Goal: Transaction & Acquisition: Download file/media

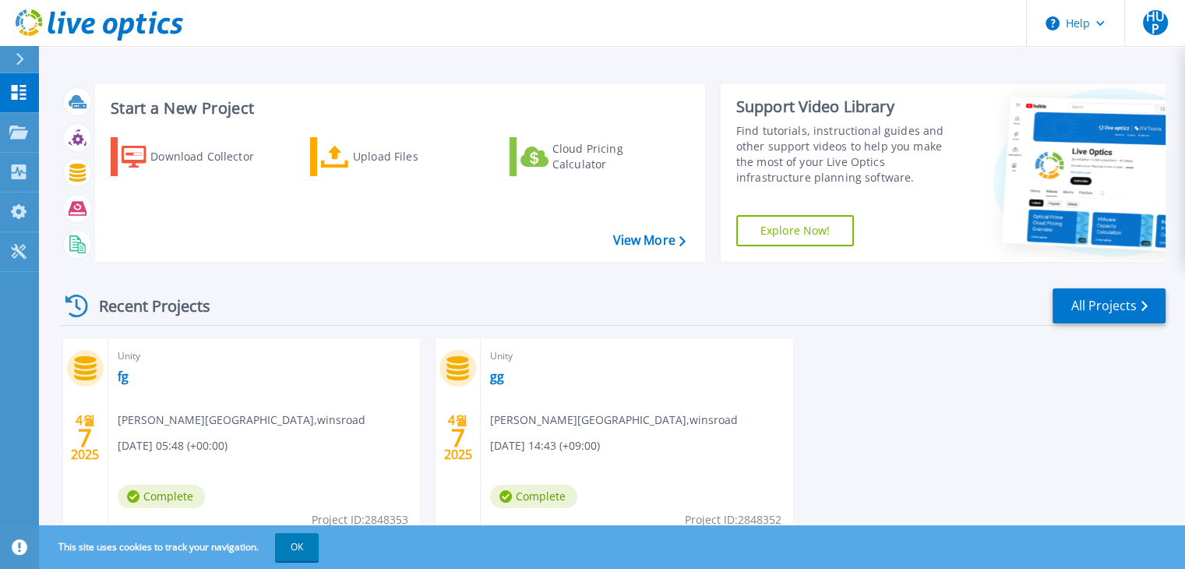
drag, startPoint x: 0, startPoint y: 0, endPoint x: 452, endPoint y: 304, distance: 545.0
click at [468, 305] on div "Recent Projects All Projects" at bounding box center [612, 306] width 1105 height 39
click at [407, 157] on div "Upload Files" at bounding box center [415, 156] width 125 height 31
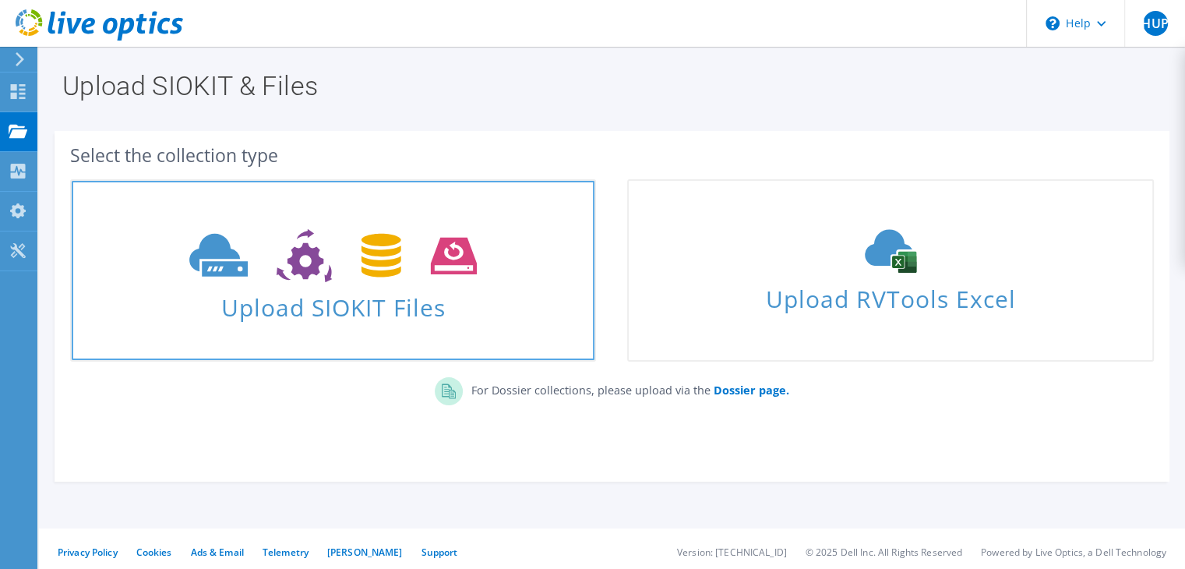
click at [393, 254] on use at bounding box center [332, 256] width 287 height 54
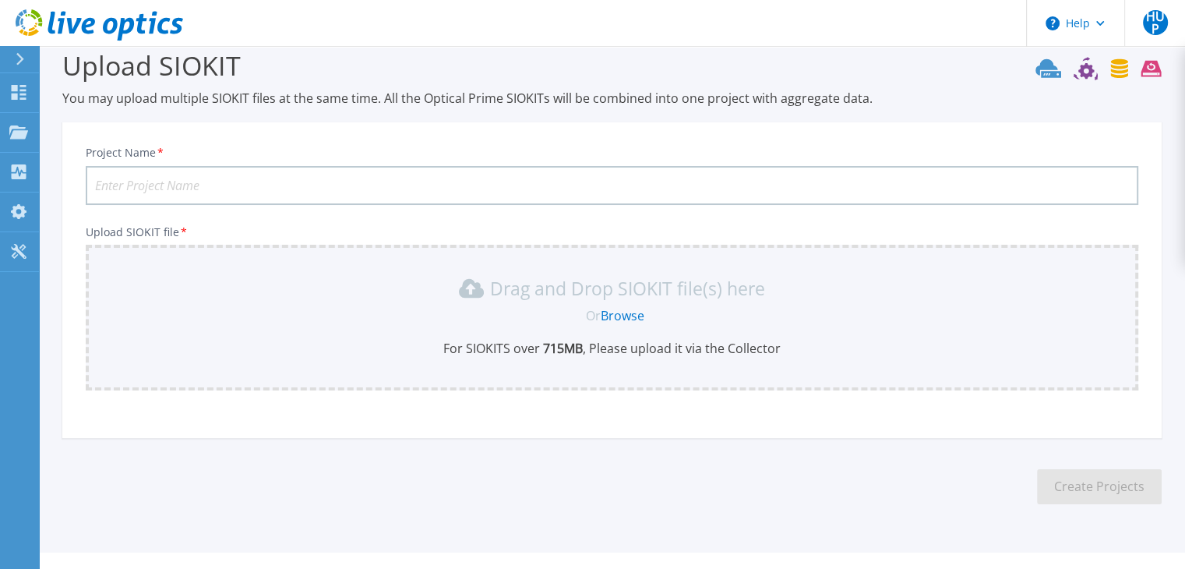
scroll to position [23, 0]
click at [637, 294] on p "Drag and Drop SIOKIT file(s) here" at bounding box center [627, 287] width 275 height 16
click at [631, 298] on div "Drag and Drop SIOKIT file(s) here Or Browse For SIOKITS over 715 MB , Please up…" at bounding box center [611, 314] width 1033 height 81
click at [604, 315] on link "Browse" at bounding box center [622, 313] width 44 height 17
click at [634, 312] on link "Browse" at bounding box center [622, 313] width 44 height 17
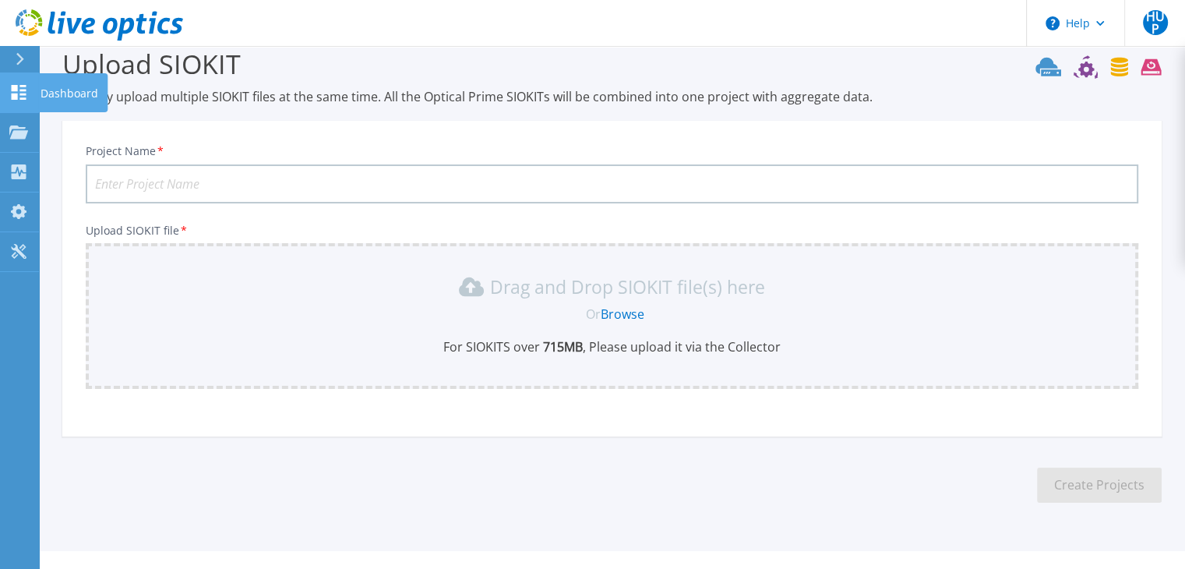
click at [24, 95] on icon at bounding box center [19, 92] width 15 height 15
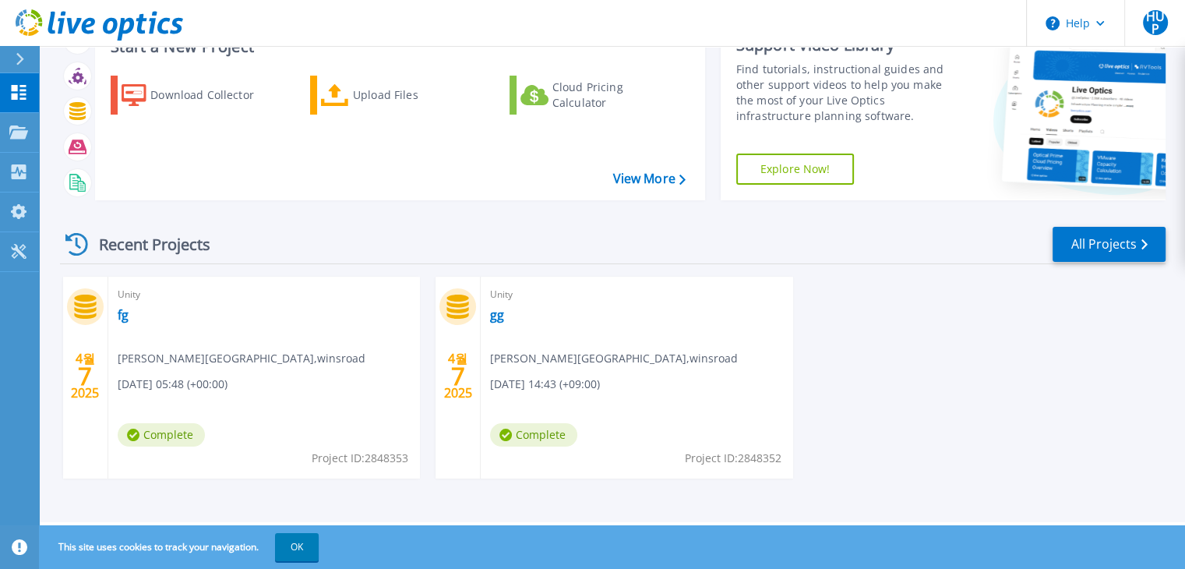
scroll to position [61, 0]
click at [123, 317] on link "fg" at bounding box center [123, 316] width 11 height 16
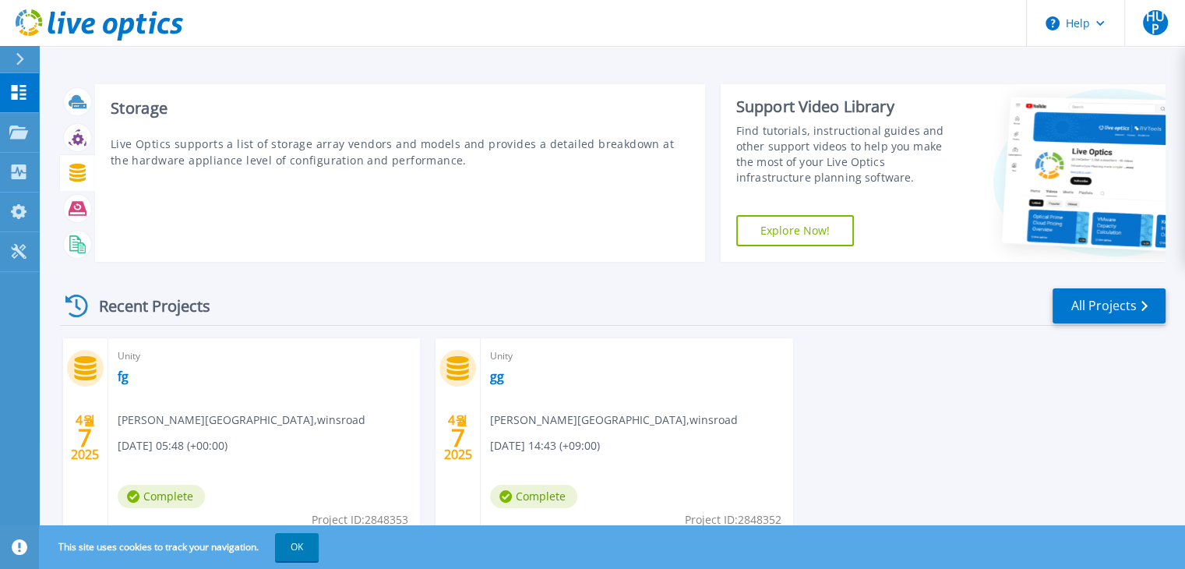
click at [75, 178] on icon at bounding box center [78, 173] width 18 height 18
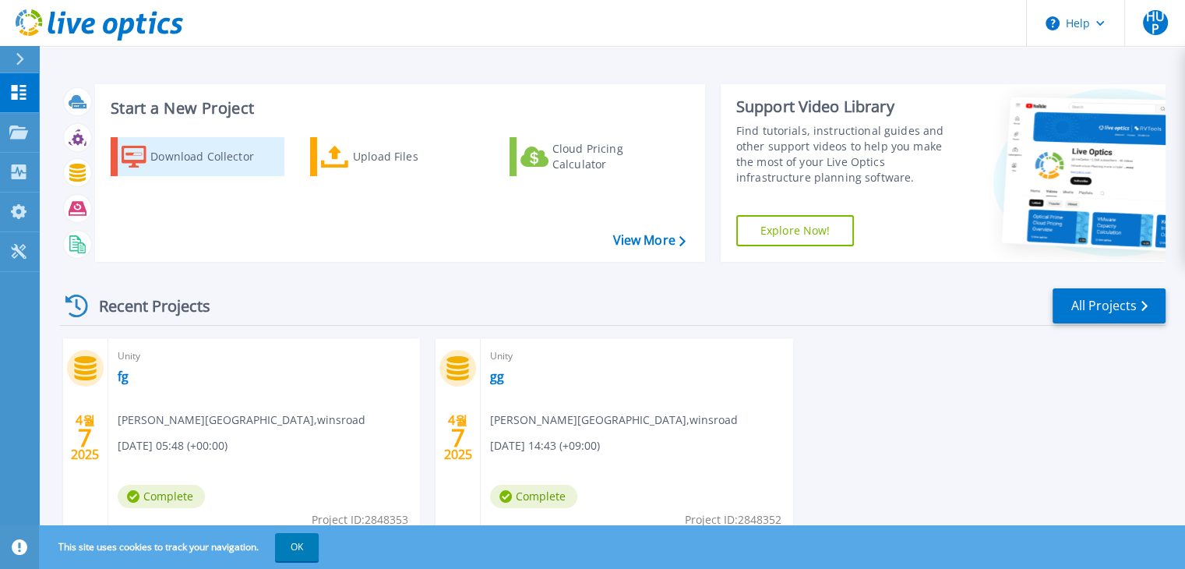
click at [255, 167] on div "Download Collector" at bounding box center [212, 156] width 125 height 31
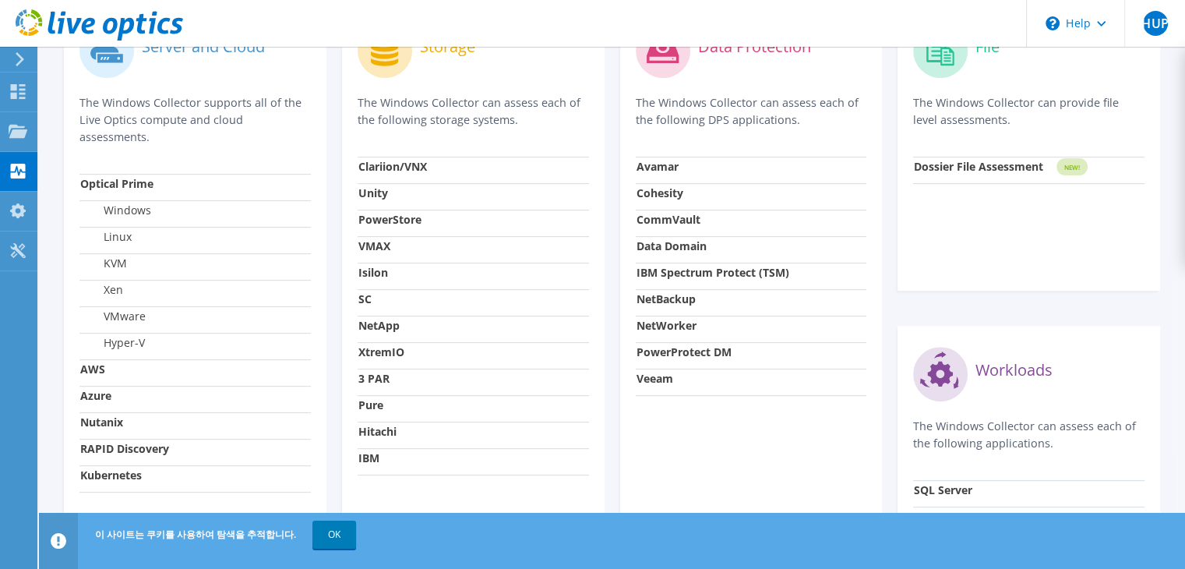
scroll to position [483, 0]
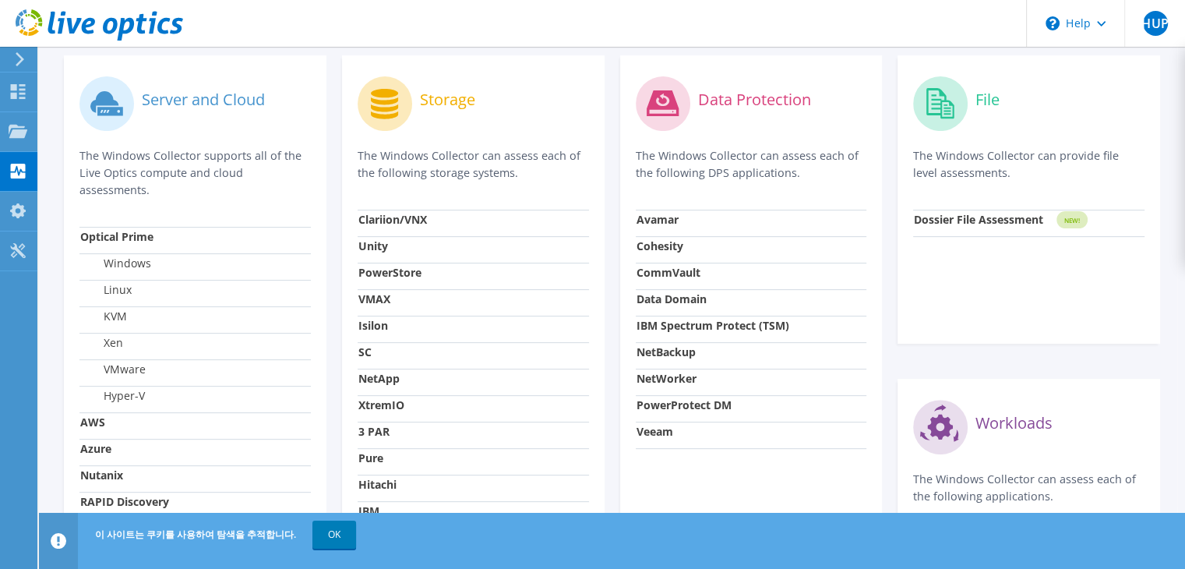
click at [387, 218] on strong "Clariion/VNX" at bounding box center [392, 219] width 69 height 15
click at [374, 239] on strong "Unity" at bounding box center [373, 245] width 30 height 15
click at [446, 106] on label "Storage" at bounding box center [447, 100] width 55 height 16
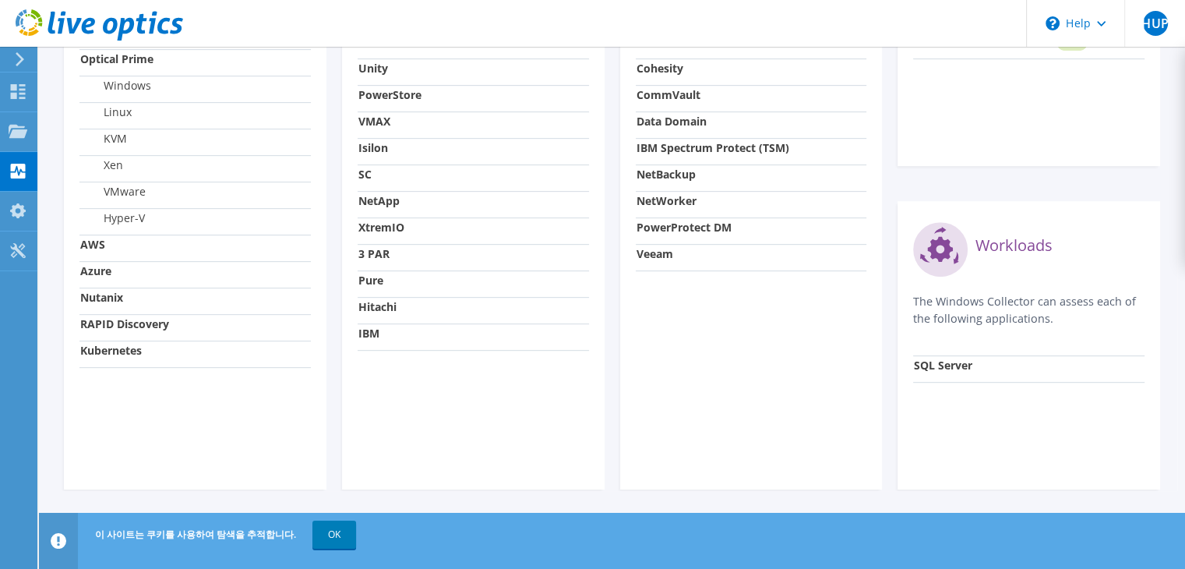
scroll to position [0, 0]
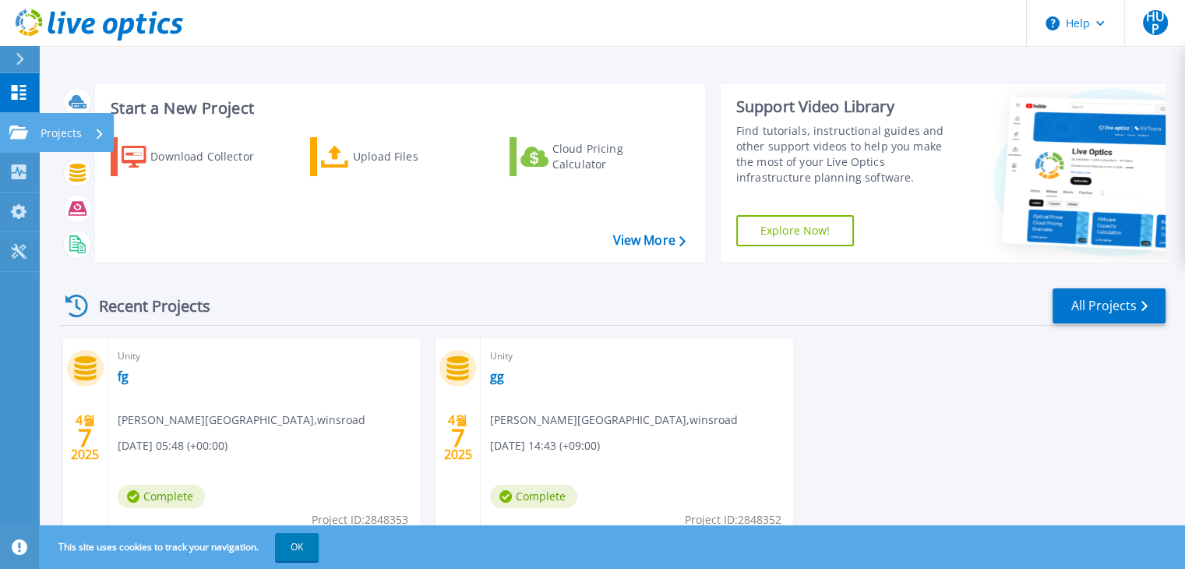
click at [29, 144] on link "Projects Projects" at bounding box center [19, 133] width 39 height 40
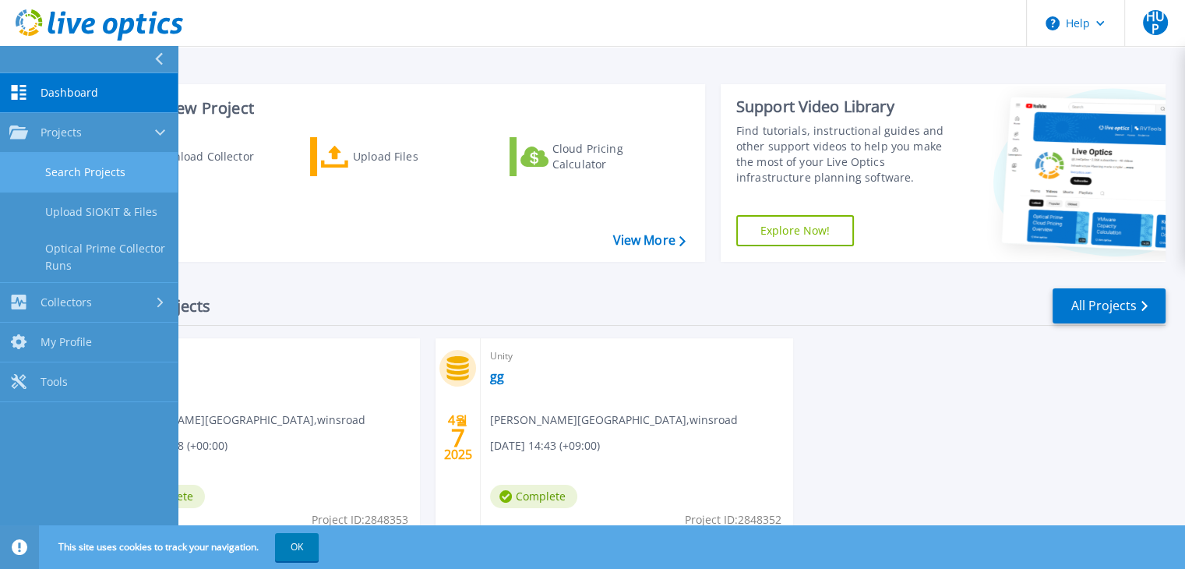
click at [132, 188] on link "Search Projects" at bounding box center [89, 173] width 178 height 40
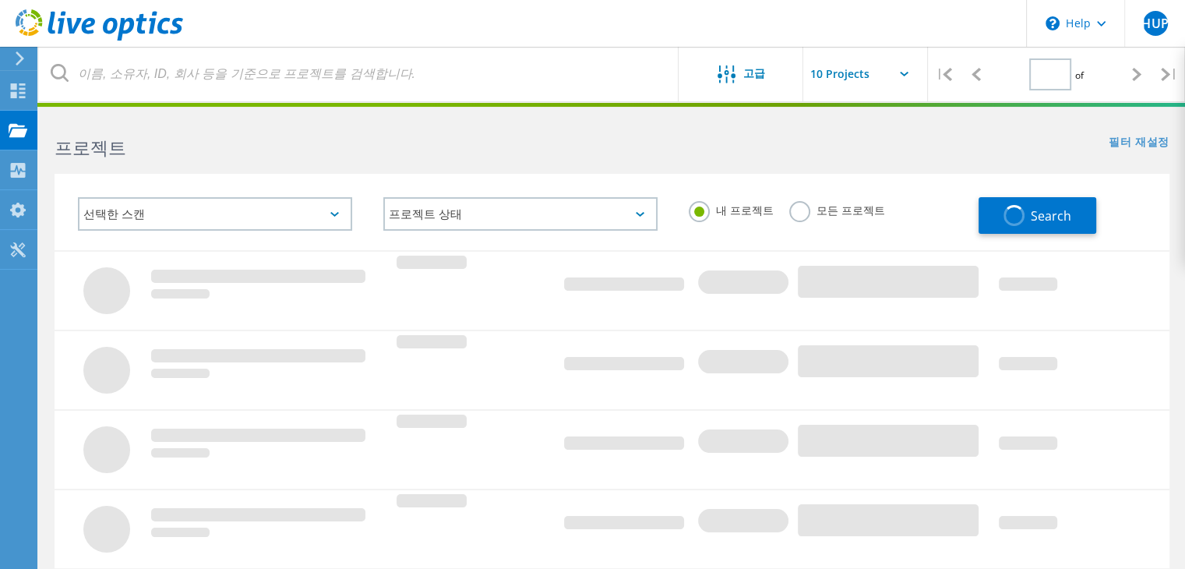
type input "1"
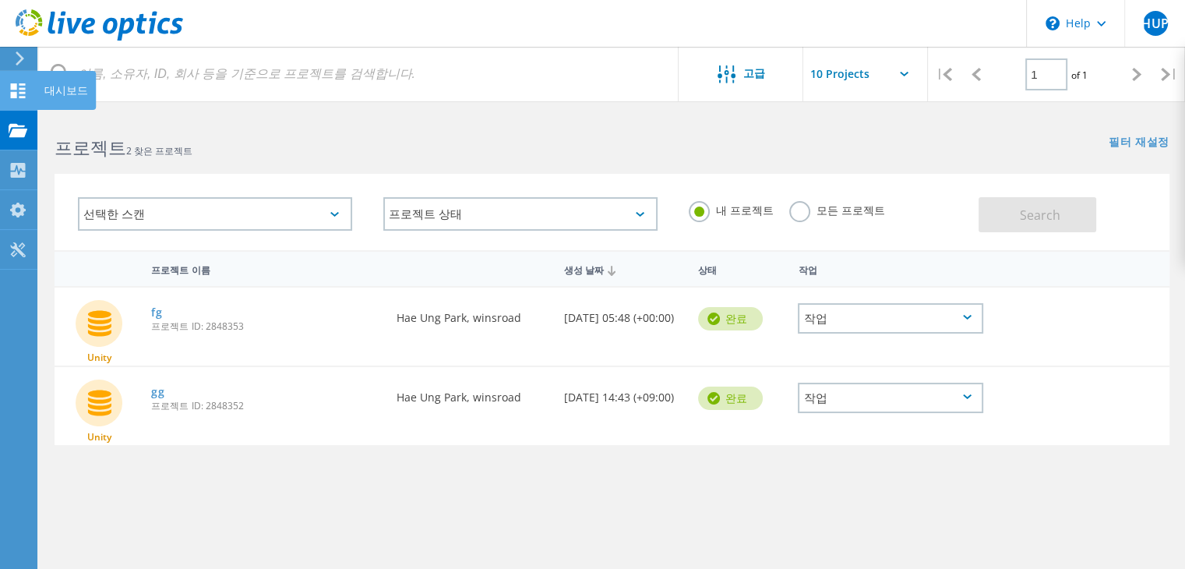
click at [16, 93] on use at bounding box center [18, 90] width 15 height 15
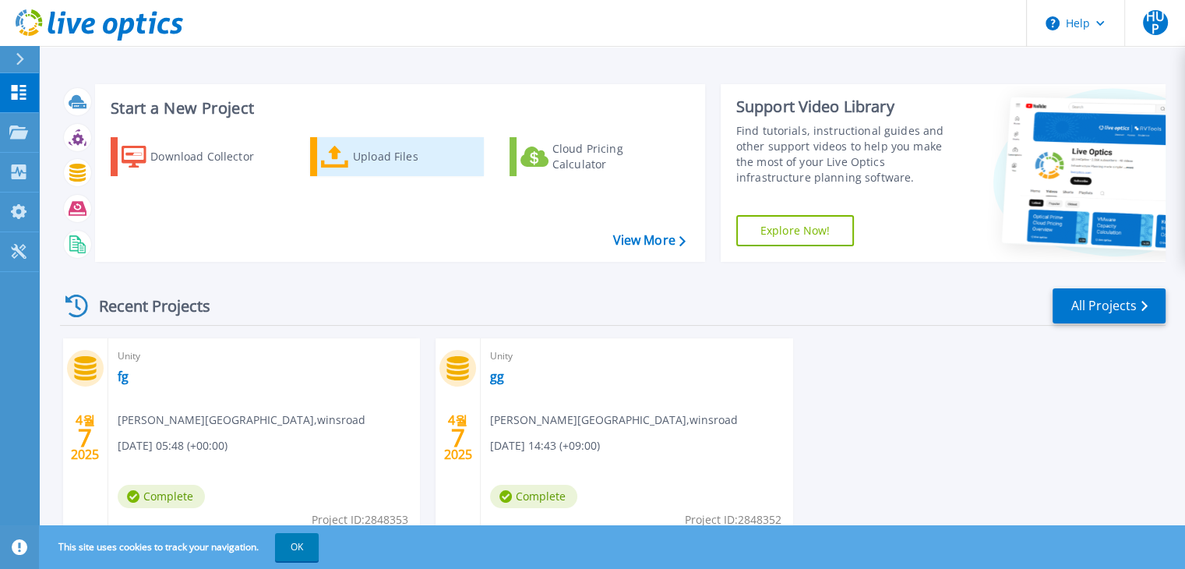
click at [339, 160] on icon at bounding box center [335, 157] width 28 height 23
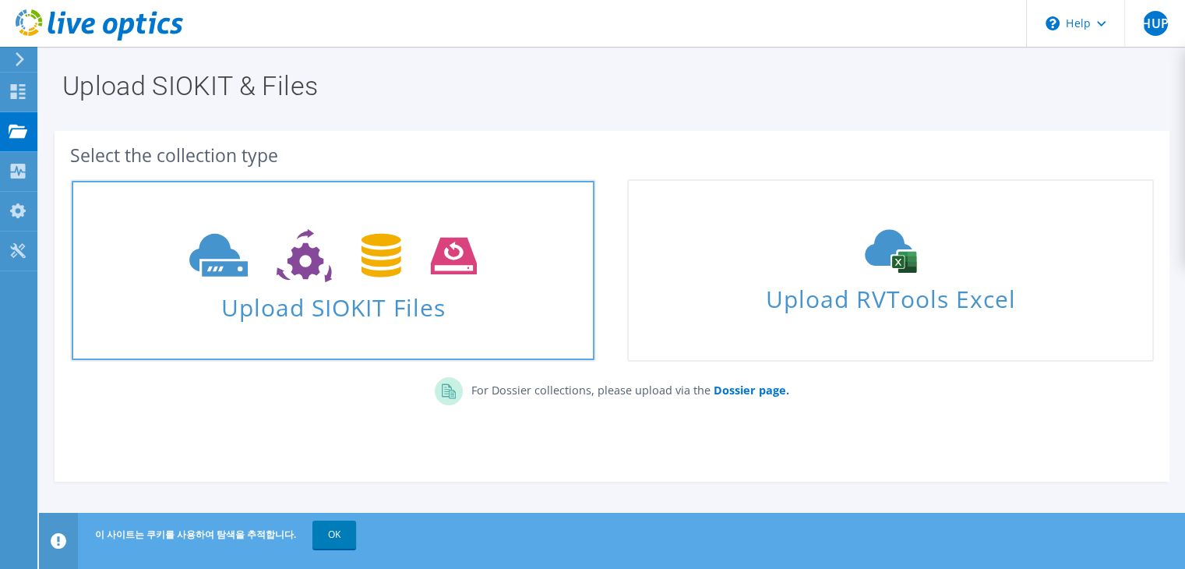
click at [536, 271] on span at bounding box center [333, 253] width 523 height 65
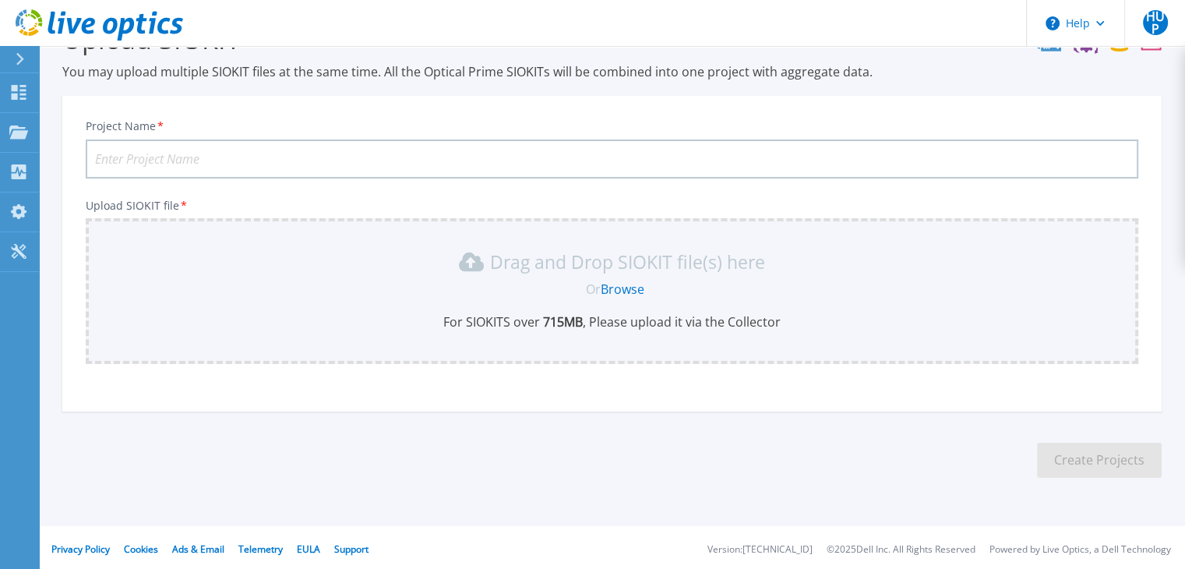
scroll to position [51, 0]
click at [611, 290] on link "Browse" at bounding box center [622, 286] width 44 height 17
click at [28, 113] on link "Projects Projects" at bounding box center [19, 133] width 39 height 40
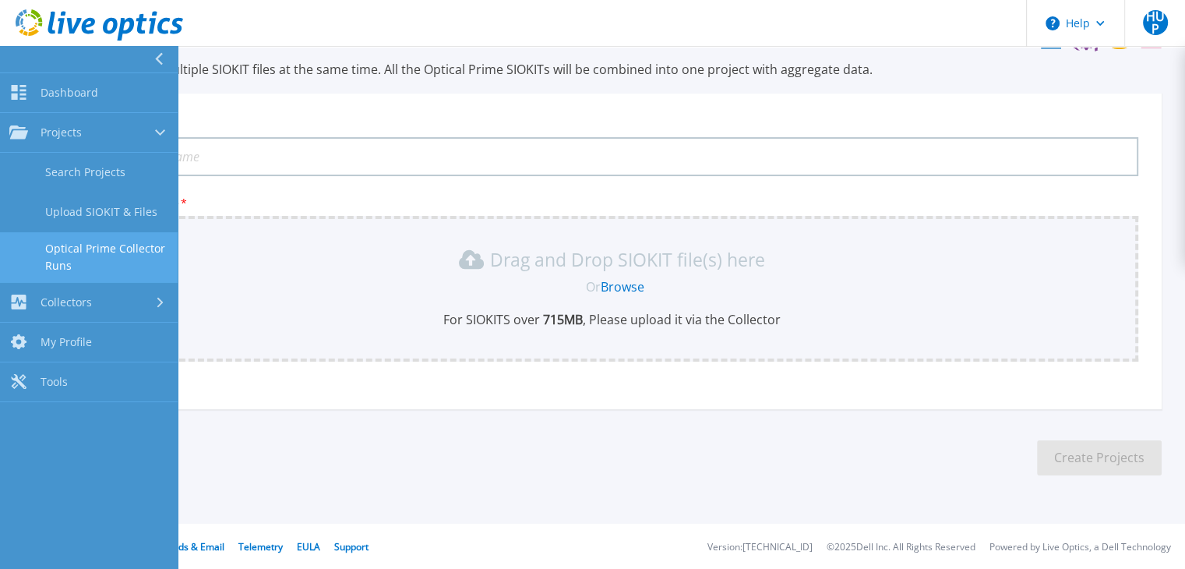
click at [114, 247] on link "Optical Prime Collector Runs" at bounding box center [89, 257] width 178 height 50
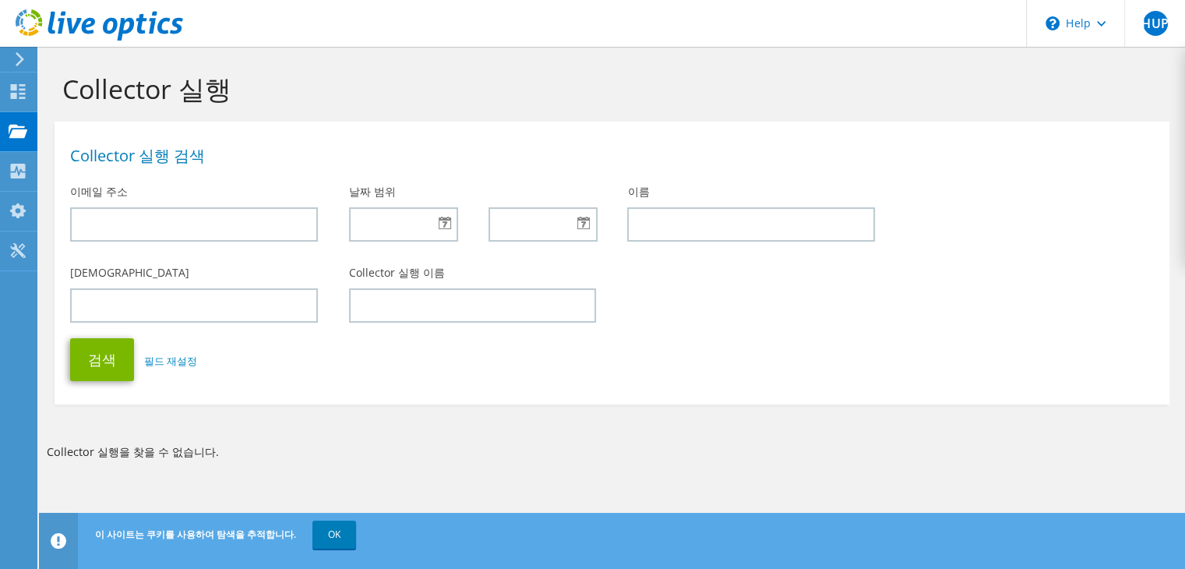
click at [62, 29] on use at bounding box center [99, 24] width 167 height 31
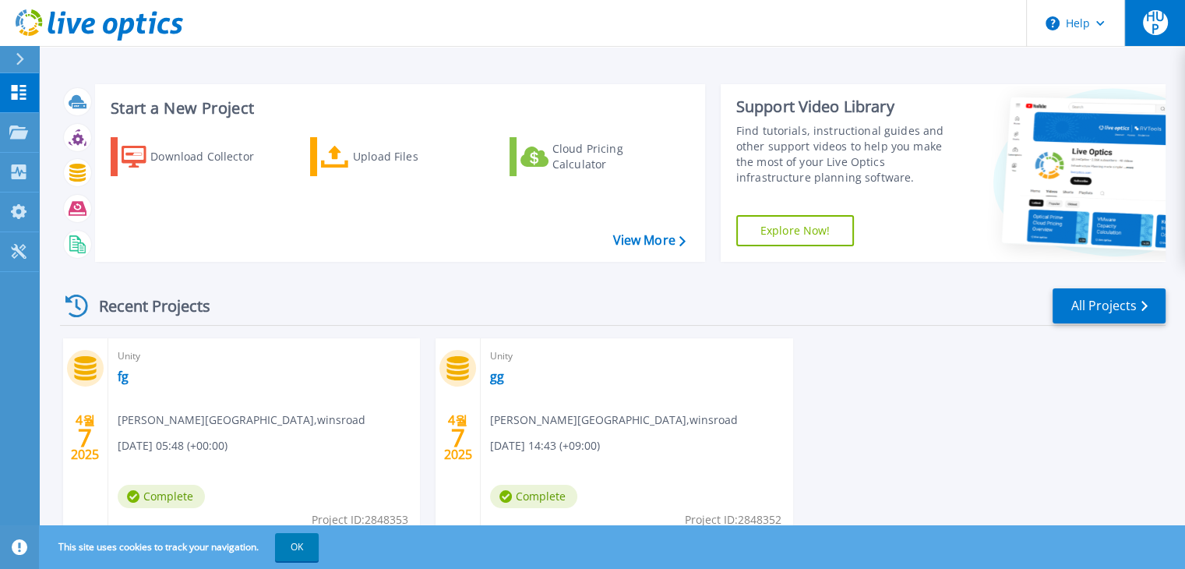
click at [1145, 37] on button "HUP" at bounding box center [1154, 23] width 61 height 46
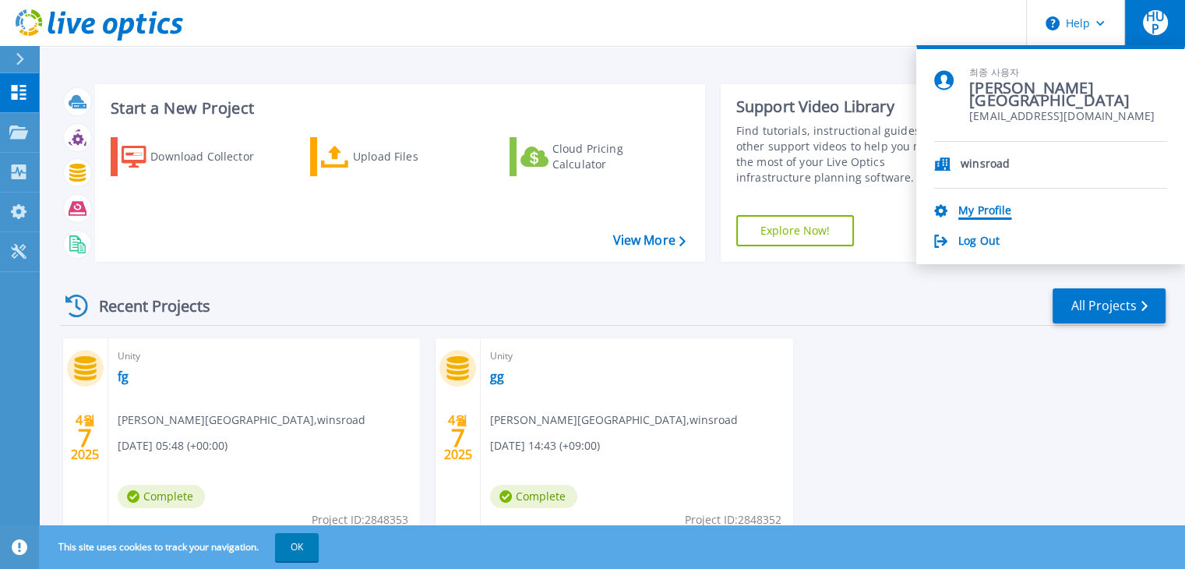
click at [988, 213] on link "My Profile" at bounding box center [984, 211] width 53 height 15
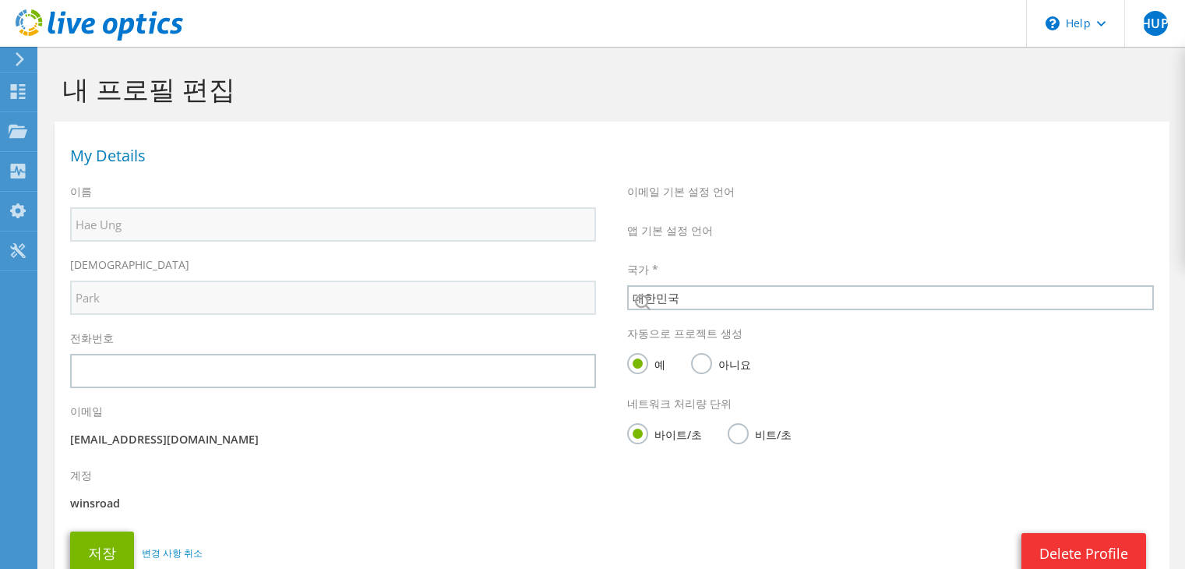
select select "118"
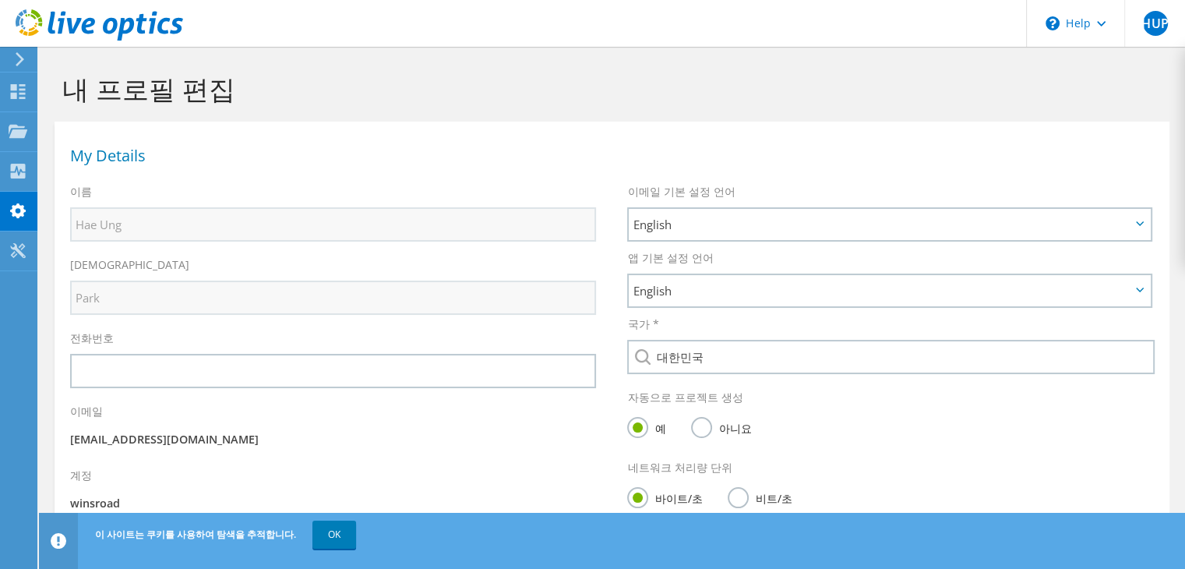
scroll to position [121, 0]
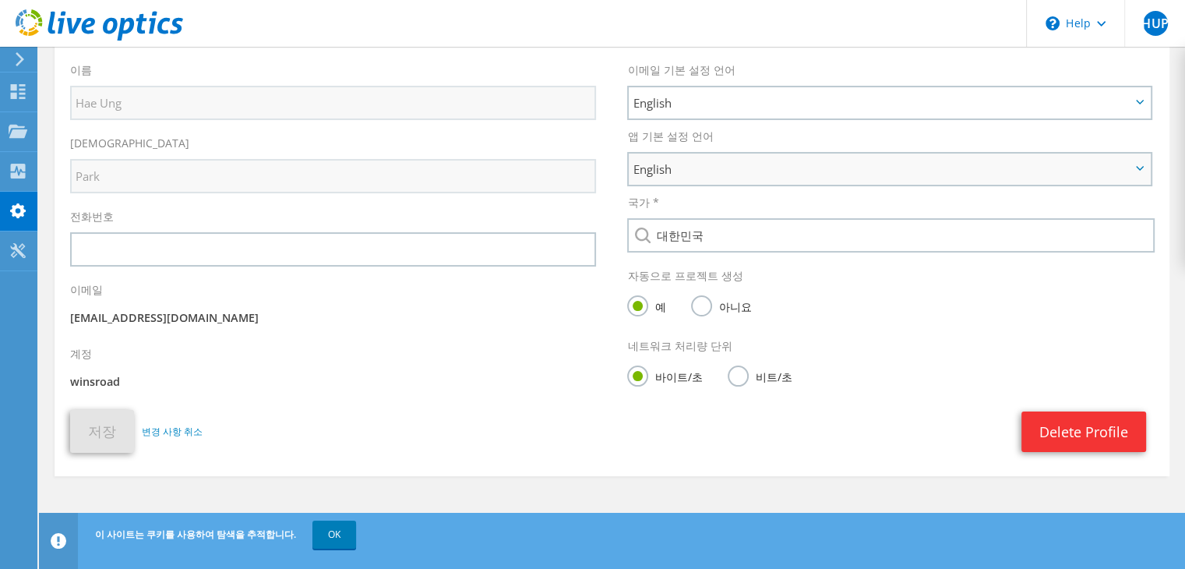
click at [776, 166] on span "English" at bounding box center [881, 169] width 498 height 19
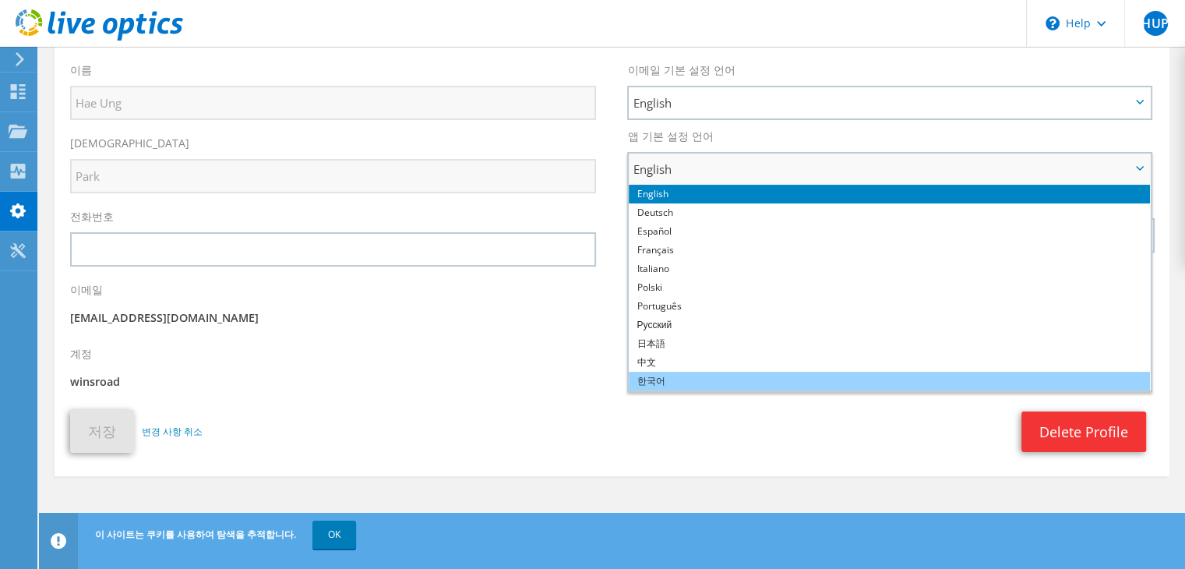
click at [709, 375] on li "한국어" at bounding box center [889, 380] width 521 height 19
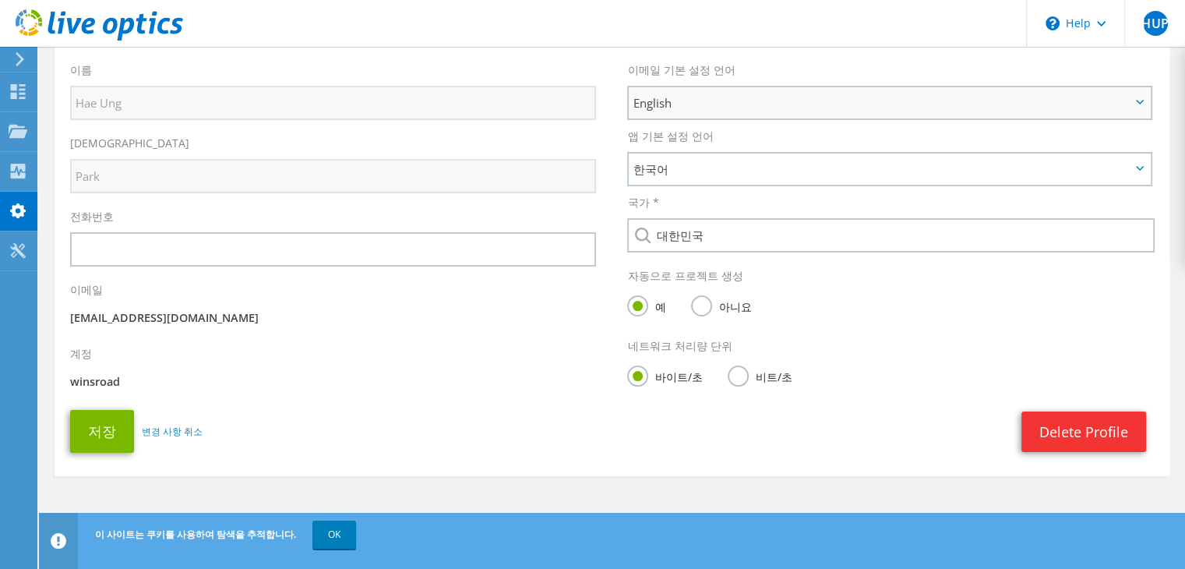
click at [892, 105] on span "English" at bounding box center [881, 102] width 498 height 19
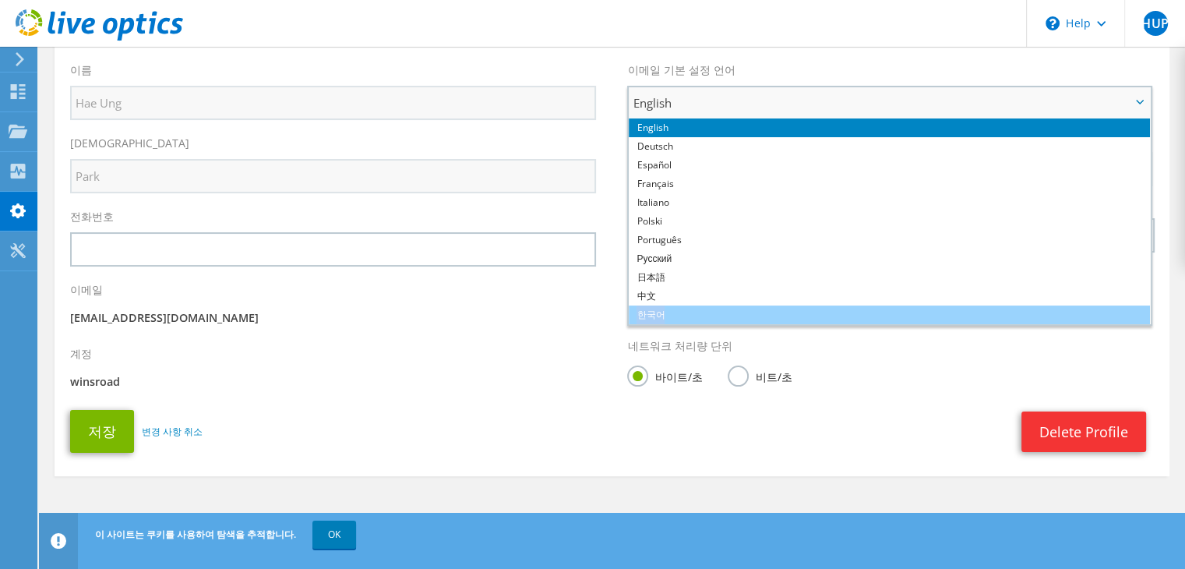
drag, startPoint x: 778, startPoint y: 301, endPoint x: 778, endPoint y: 311, distance: 9.3
click at [778, 311] on ul "English Deutsch Español Français Italiano Polski Português Русский 日本語 中文 한국어" at bounding box center [889, 221] width 521 height 206
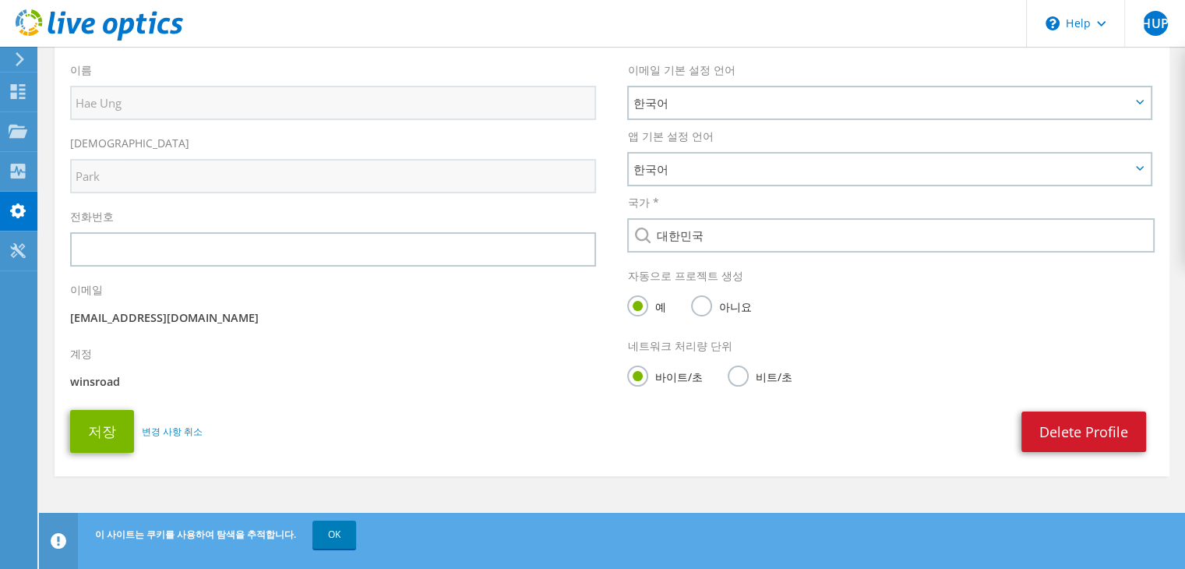
click at [1065, 447] on link "Delete Profile" at bounding box center [1083, 431] width 125 height 40
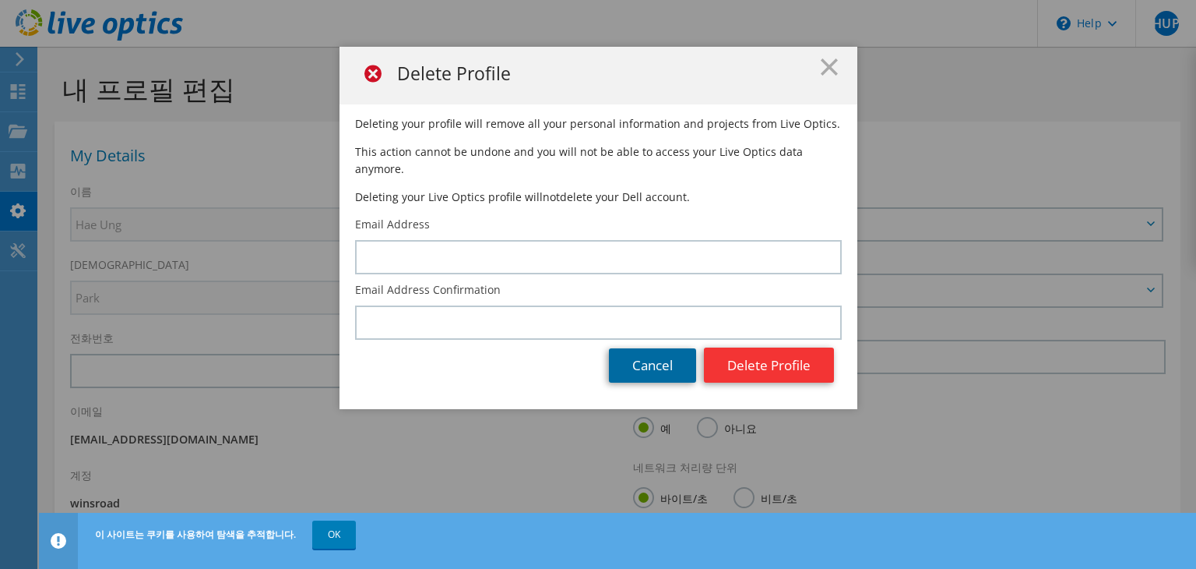
click at [660, 348] on link "Cancel" at bounding box center [652, 365] width 87 height 34
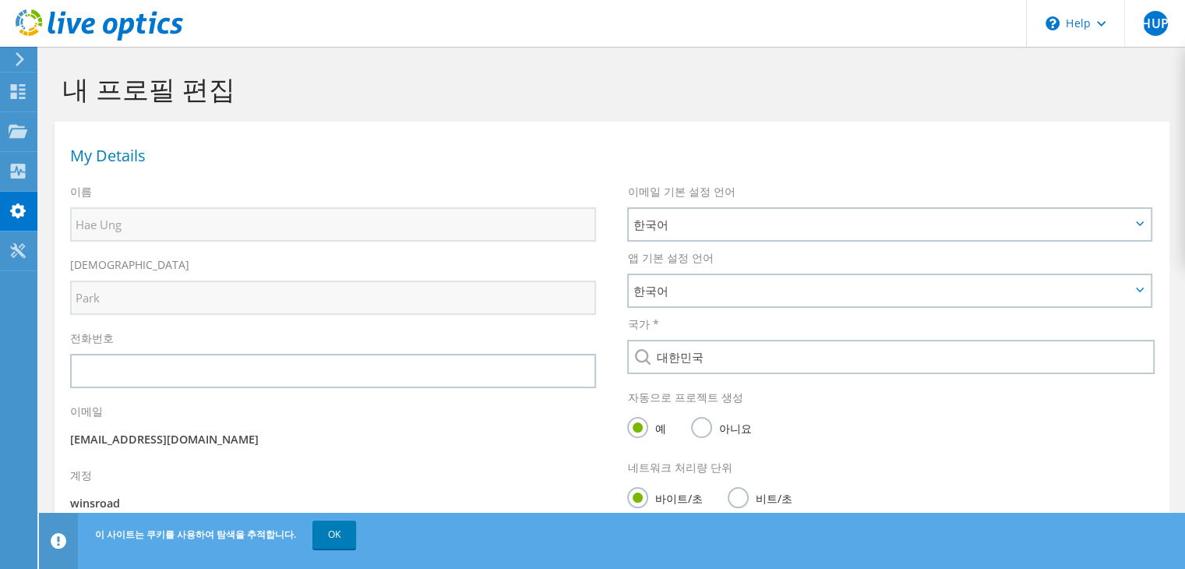
scroll to position [121, 0]
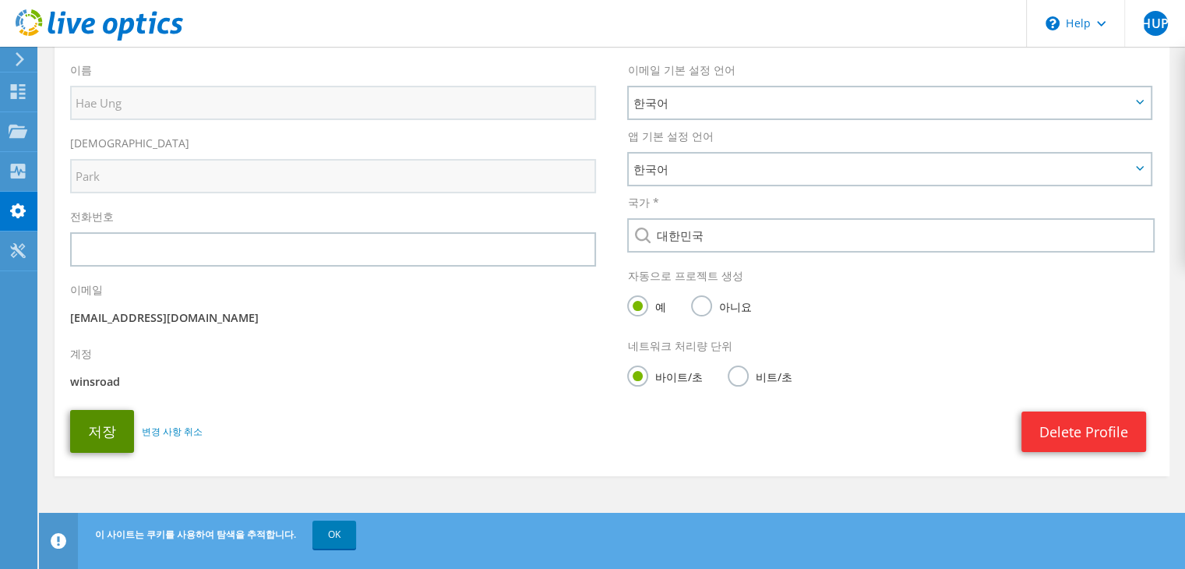
click at [107, 444] on button "저장" at bounding box center [102, 431] width 64 height 43
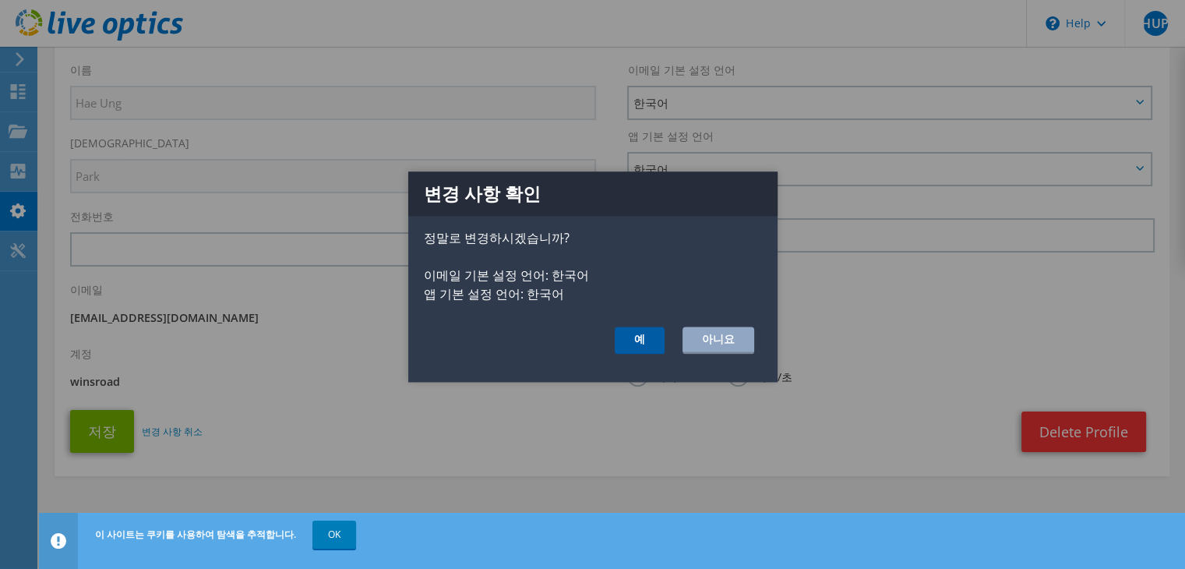
click at [644, 337] on button "예" at bounding box center [639, 340] width 50 height 27
click at [650, 347] on button "예" at bounding box center [639, 340] width 50 height 27
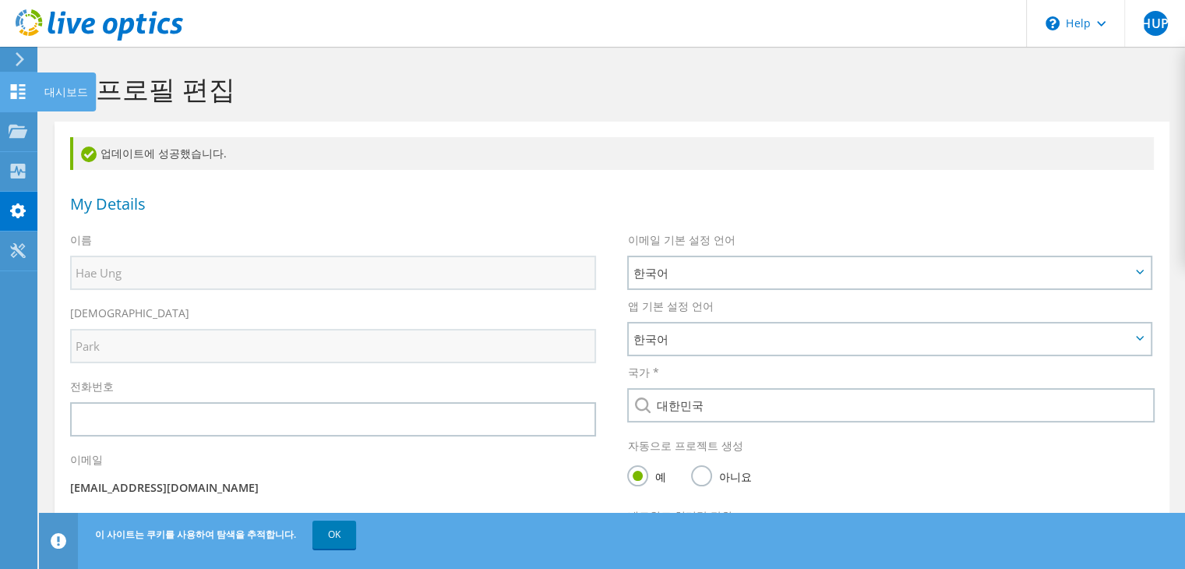
click at [18, 94] on icon at bounding box center [18, 91] width 19 height 15
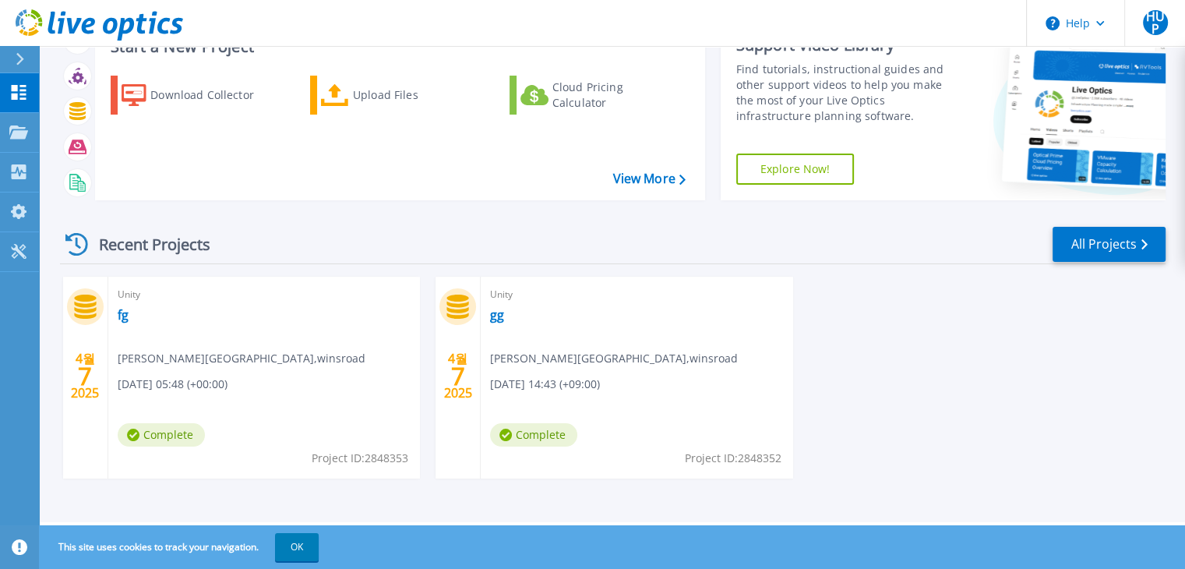
scroll to position [61, 0]
click at [176, 259] on div "Recent Projects" at bounding box center [145, 245] width 171 height 38
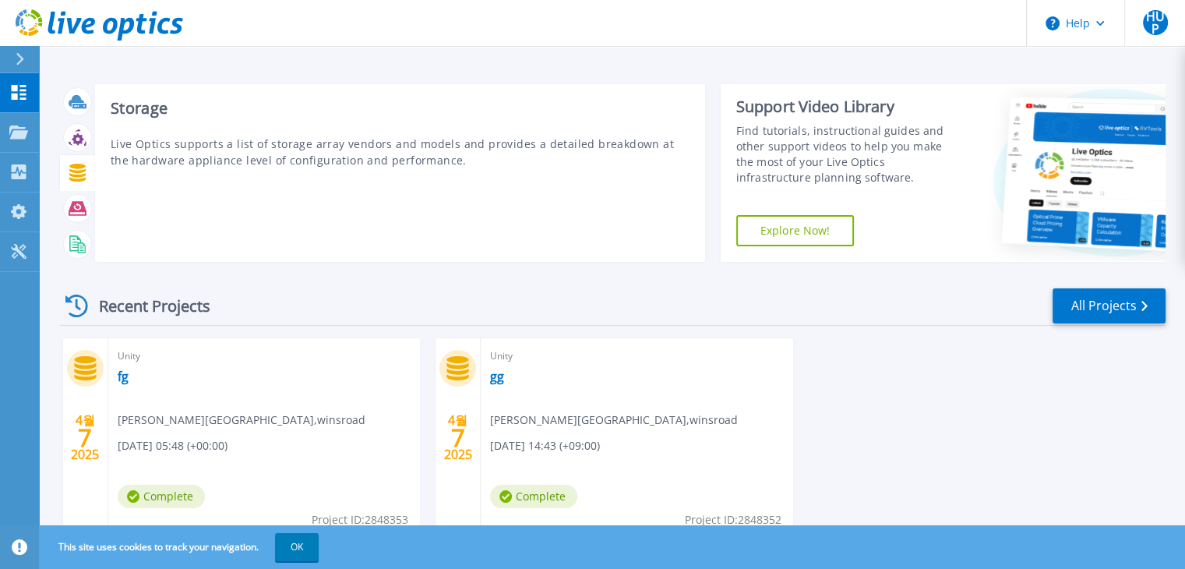
click at [77, 181] on icon at bounding box center [77, 173] width 16 height 18
click at [131, 116] on h3 "Storage" at bounding box center [400, 108] width 579 height 17
click at [168, 152] on p "Live Optics supports a list of storage array vendors and models and provides a …" at bounding box center [400, 152] width 579 height 33
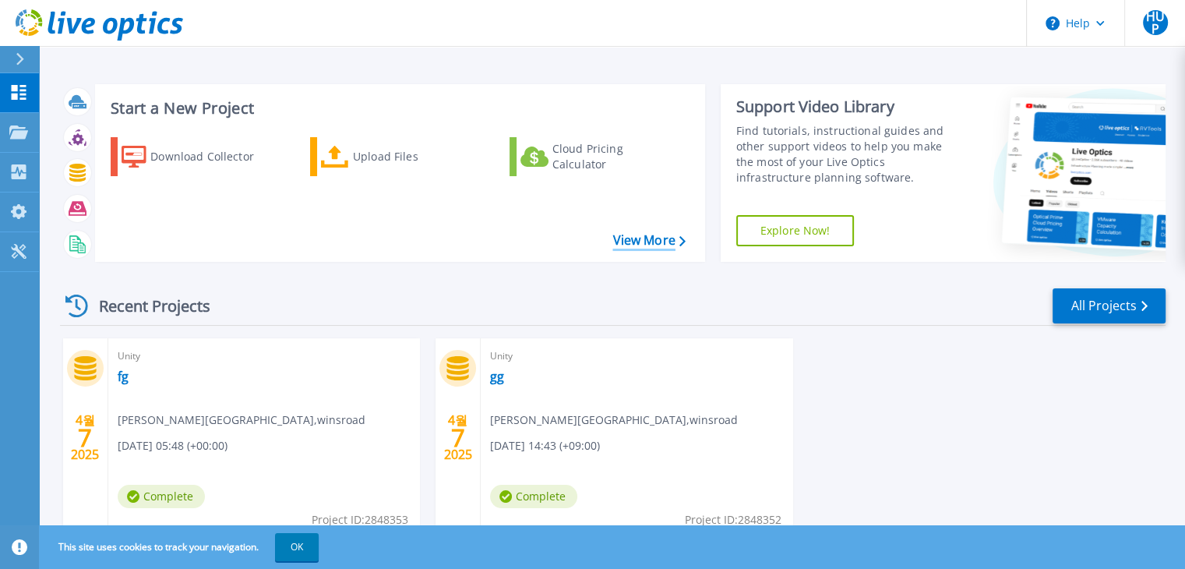
drag, startPoint x: 346, startPoint y: 35, endPoint x: 644, endPoint y: 241, distance: 362.3
click at [644, 241] on link "View More" at bounding box center [648, 240] width 72 height 15
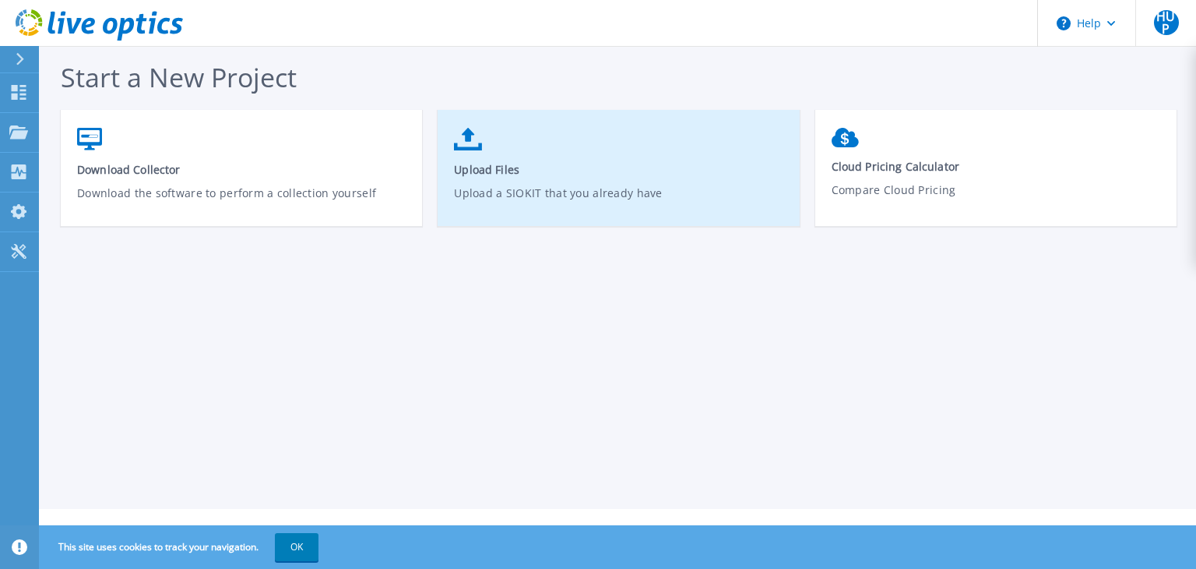
click at [665, 198] on p "Upload a SIOKIT that you already have" at bounding box center [618, 203] width 329 height 36
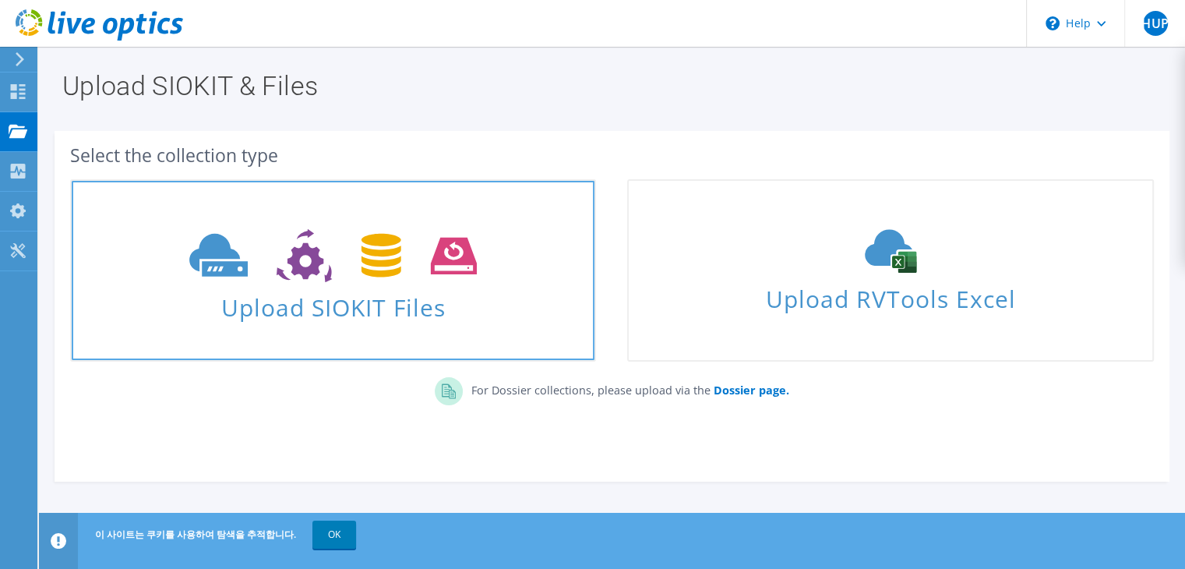
click at [503, 280] on span at bounding box center [333, 253] width 523 height 65
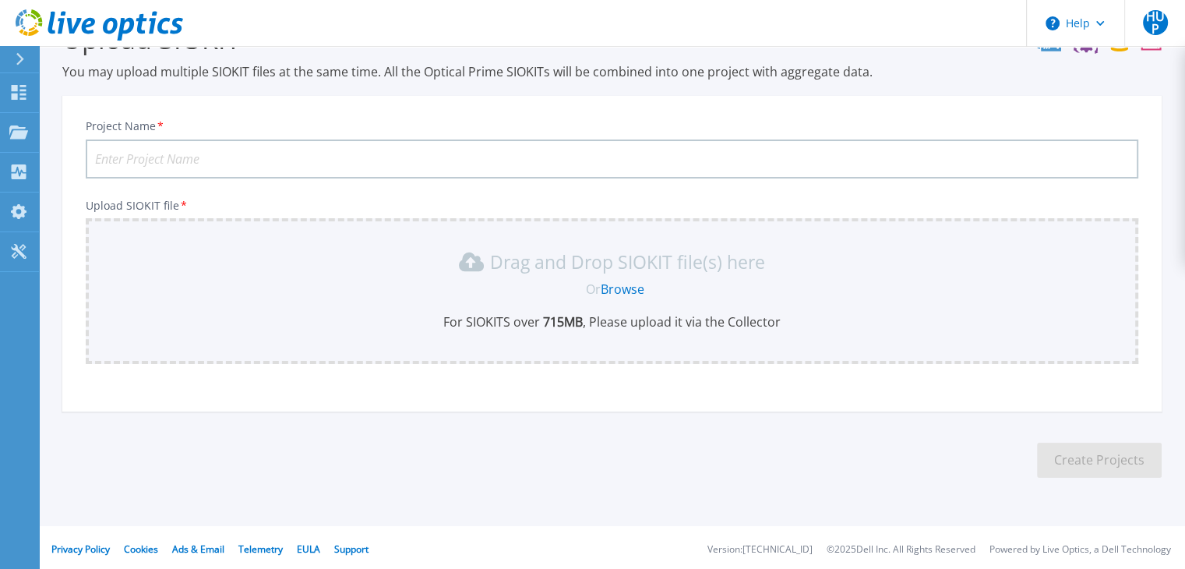
scroll to position [51, 0]
click at [860, 163] on input "Project Name *" at bounding box center [612, 156] width 1052 height 39
type input "ff"
click at [938, 374] on div "Project Name * ff Upload SIOKIT file * Drag and Drop SIOKIT file(s) here Or Bro…" at bounding box center [611, 256] width 1099 height 305
click at [23, 208] on icon at bounding box center [19, 211] width 16 height 15
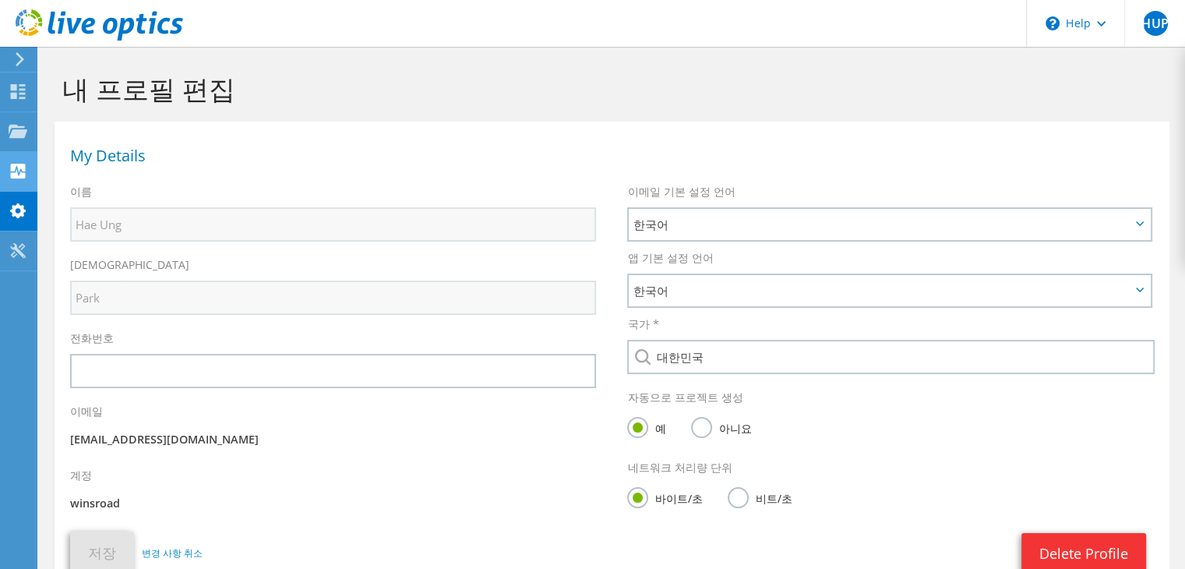
click at [21, 175] on use at bounding box center [18, 171] width 15 height 15
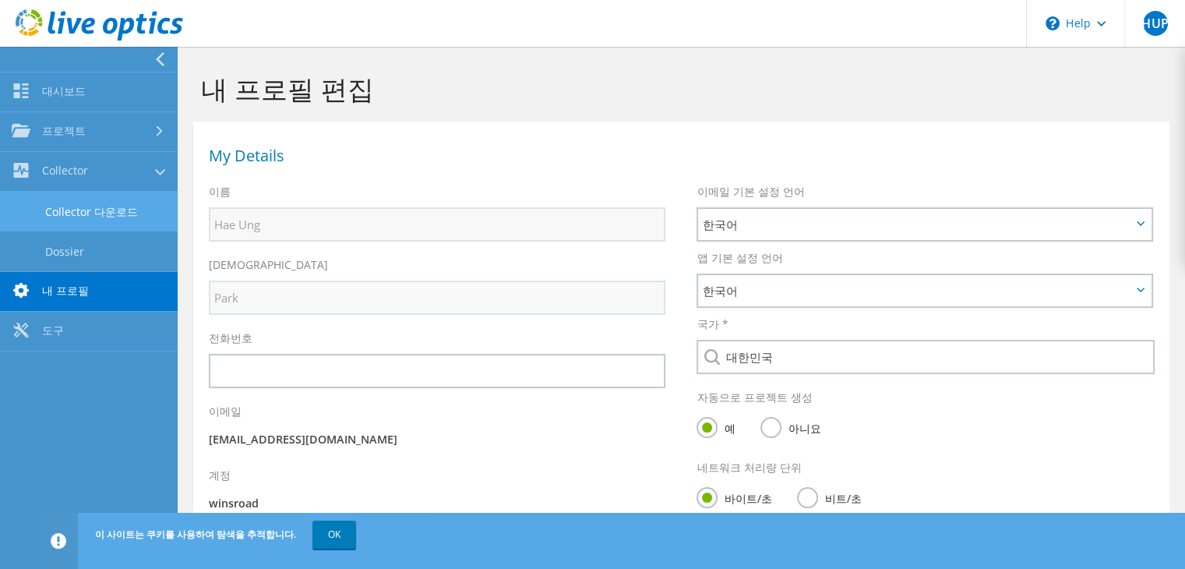
click at [98, 214] on link "Collector 다운로드" at bounding box center [89, 212] width 178 height 40
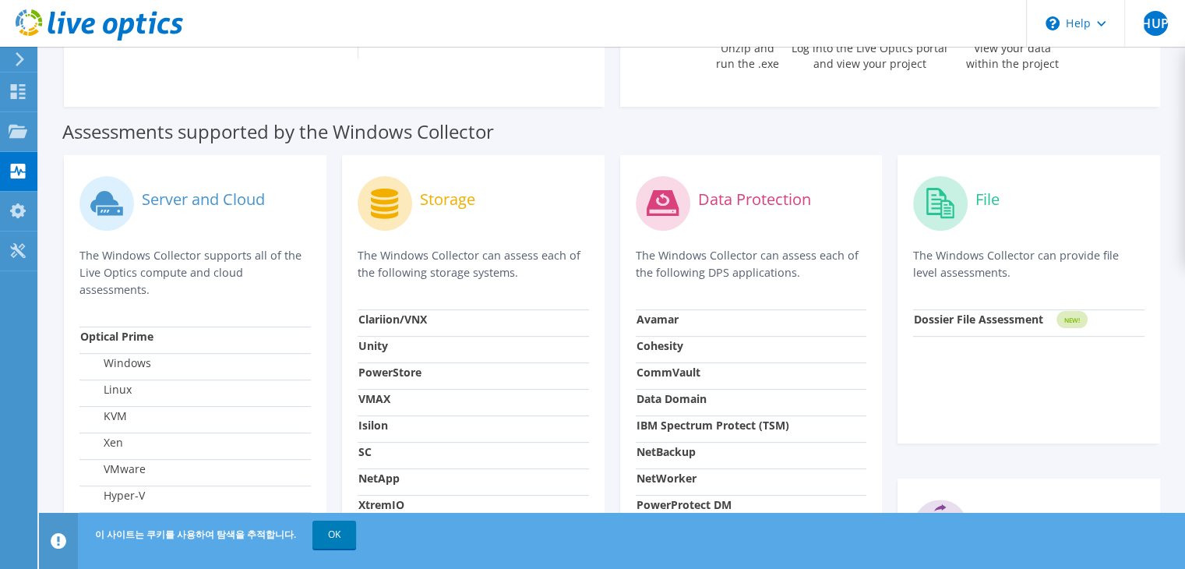
scroll to position [385, 0]
click at [361, 350] on strong "Unity" at bounding box center [373, 343] width 30 height 15
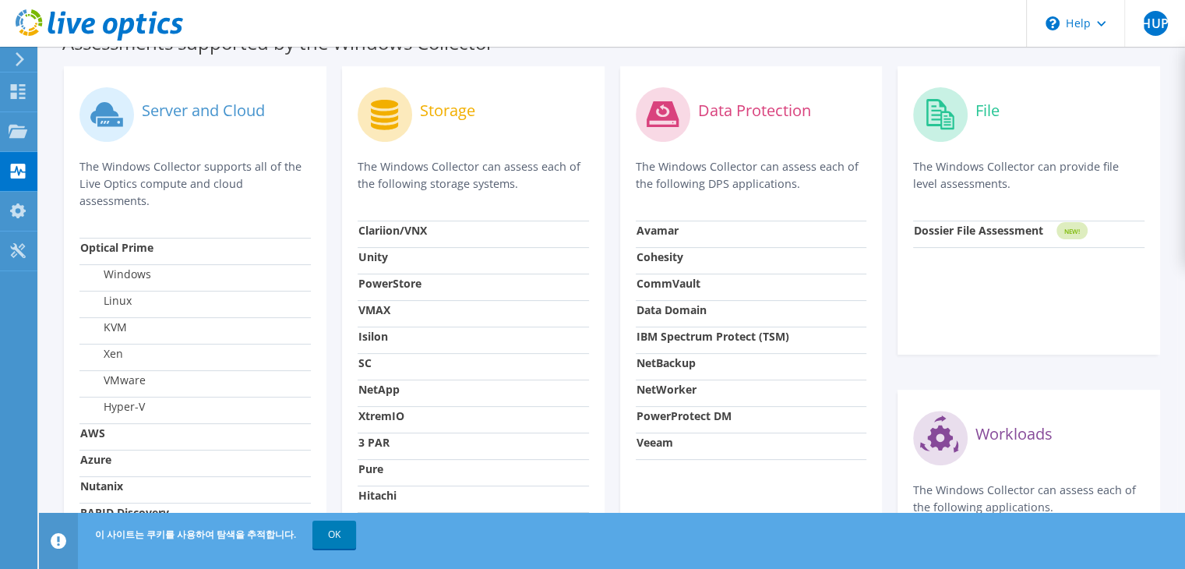
scroll to position [0, 0]
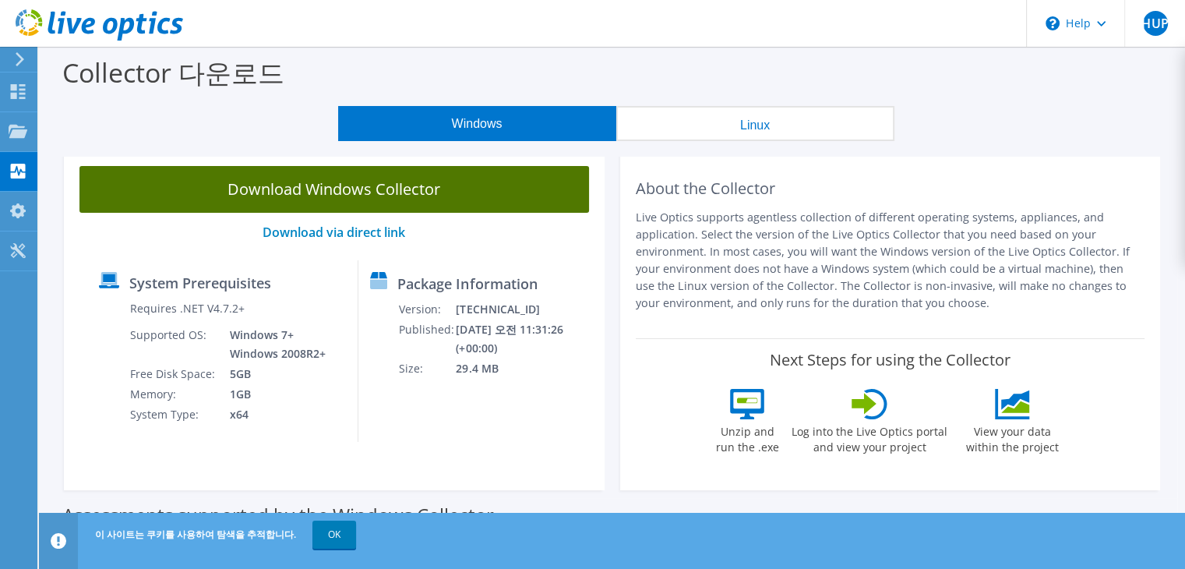
click at [551, 184] on link "Download Windows Collector" at bounding box center [333, 189] width 509 height 47
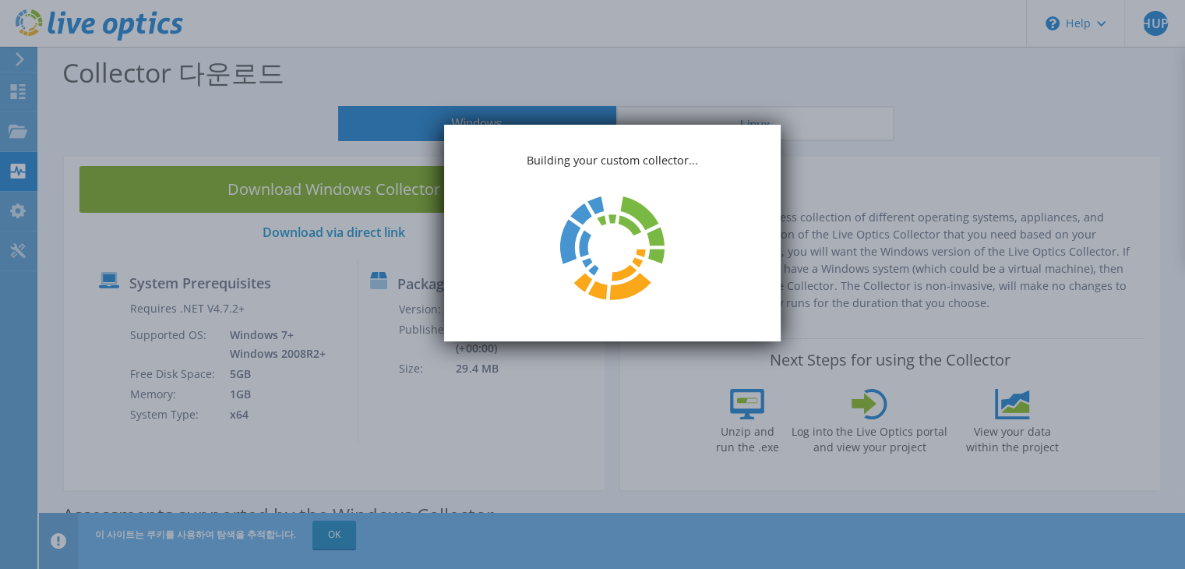
click at [683, 258] on div "Building your custom collector..." at bounding box center [612, 233] width 336 height 217
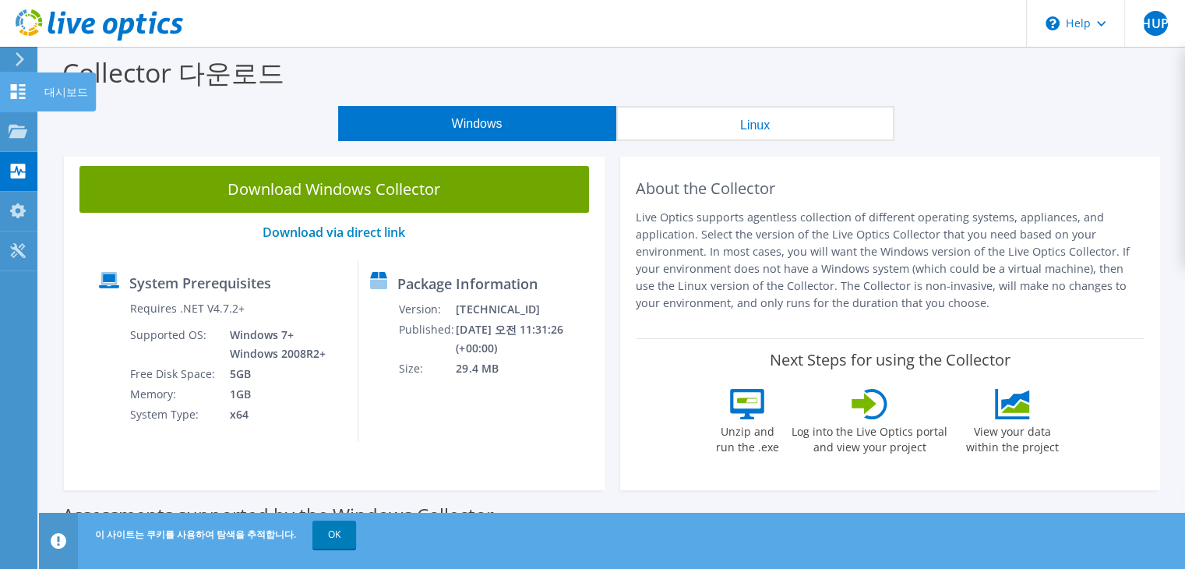
click at [16, 97] on use at bounding box center [18, 91] width 15 height 15
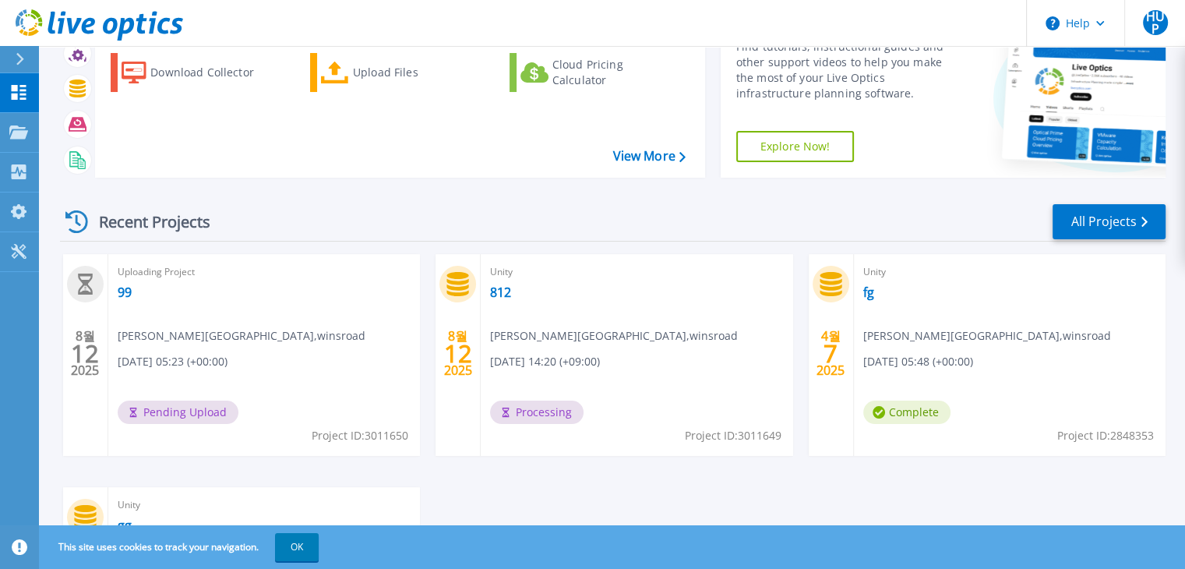
scroll to position [86, 0]
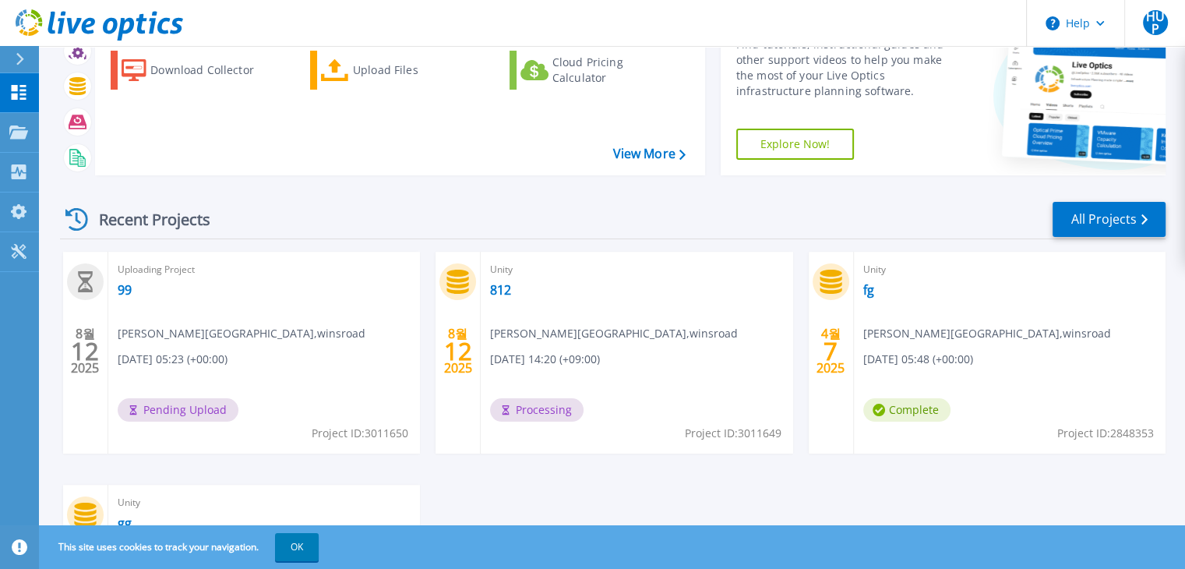
click at [92, 287] on icon at bounding box center [85, 281] width 15 height 21
click at [240, 375] on div "Uploading Project 99 [PERSON_NAME][GEOGRAPHIC_DATA] , winsroad [DATE] 05:23 (+0…" at bounding box center [264, 353] width 312 height 202
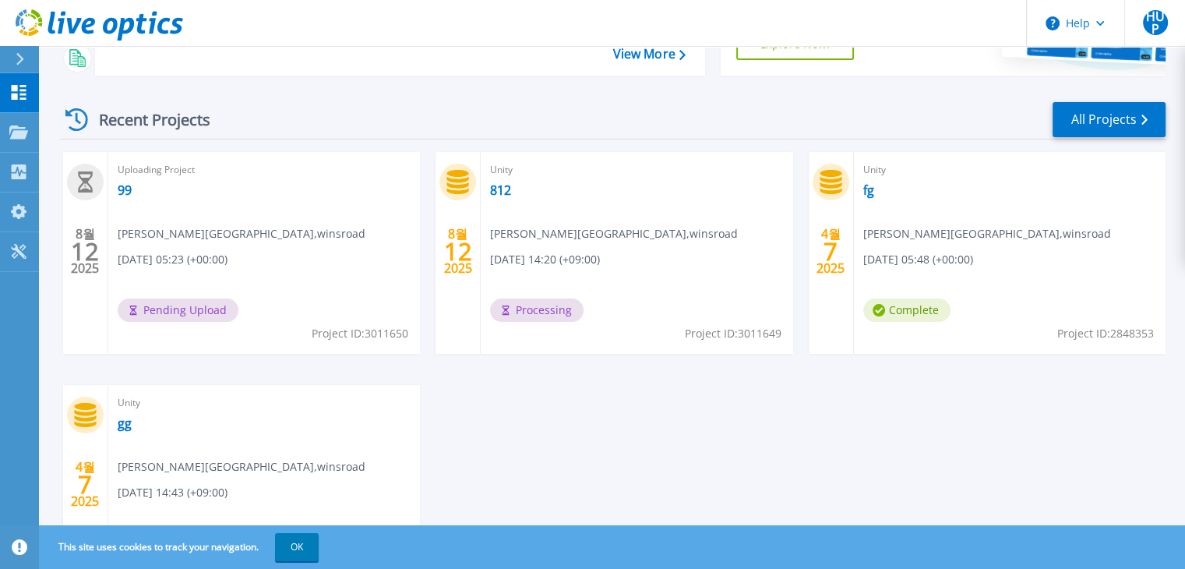
scroll to position [181, 0]
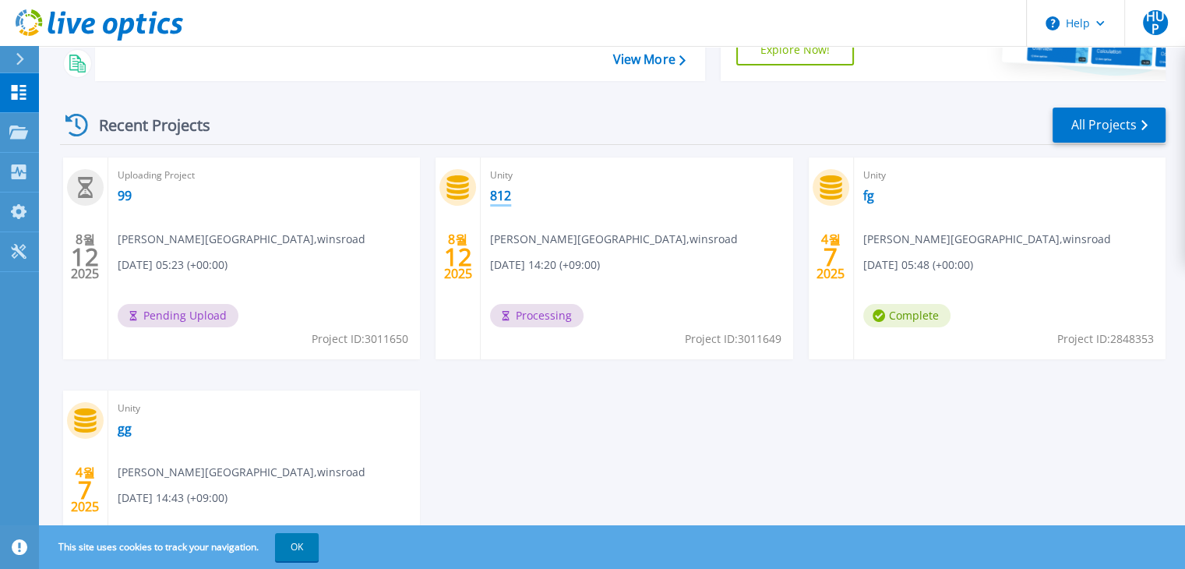
click at [498, 201] on link "812" at bounding box center [500, 196] width 21 height 16
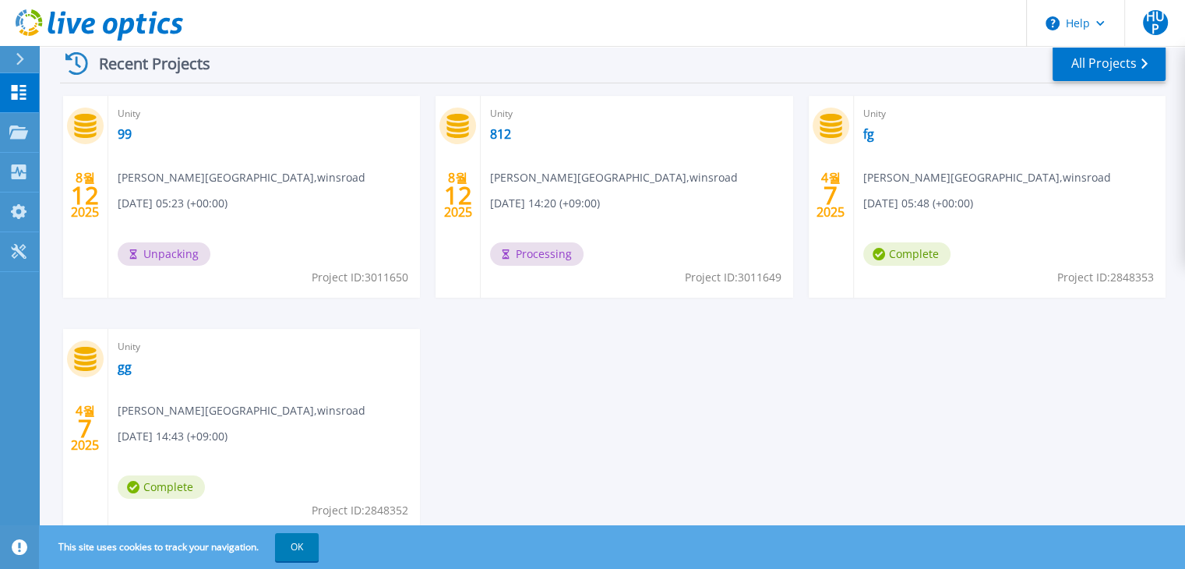
scroll to position [294, 0]
